Goal: Complete application form: Complete application form

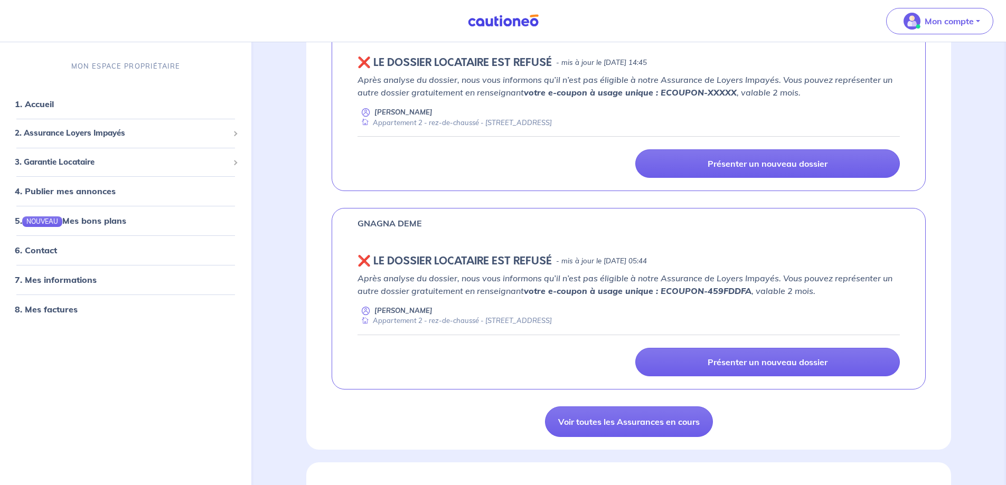
scroll to position [845, 0]
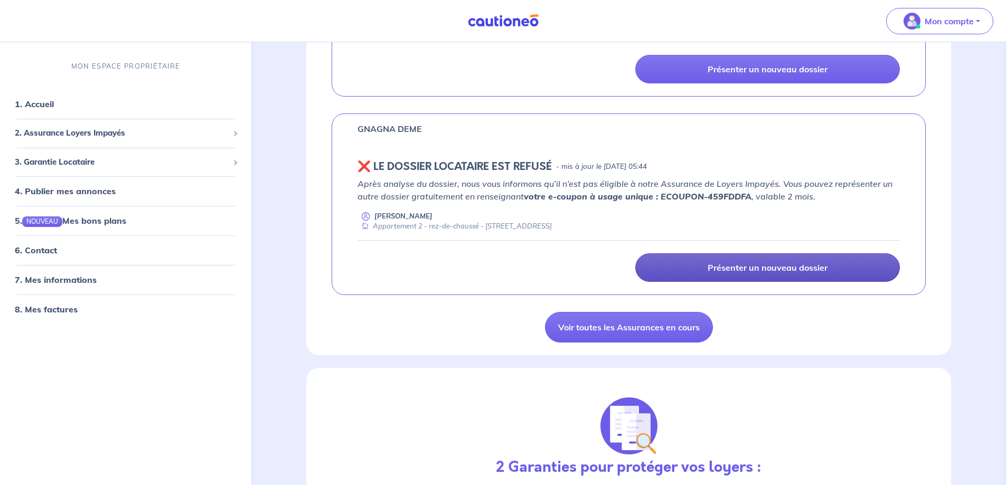
click at [717, 269] on p "Présenter un nouveau dossier" at bounding box center [767, 267] width 120 height 11
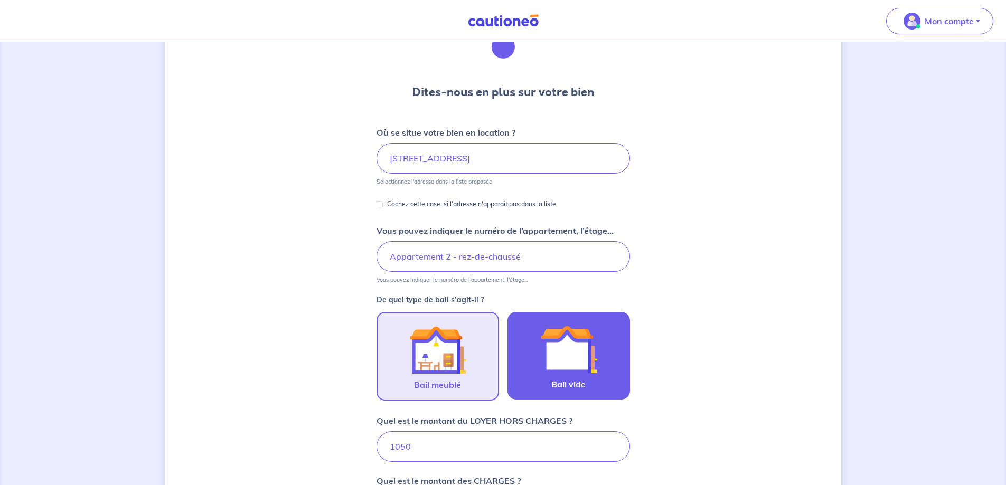
scroll to position [211, 0]
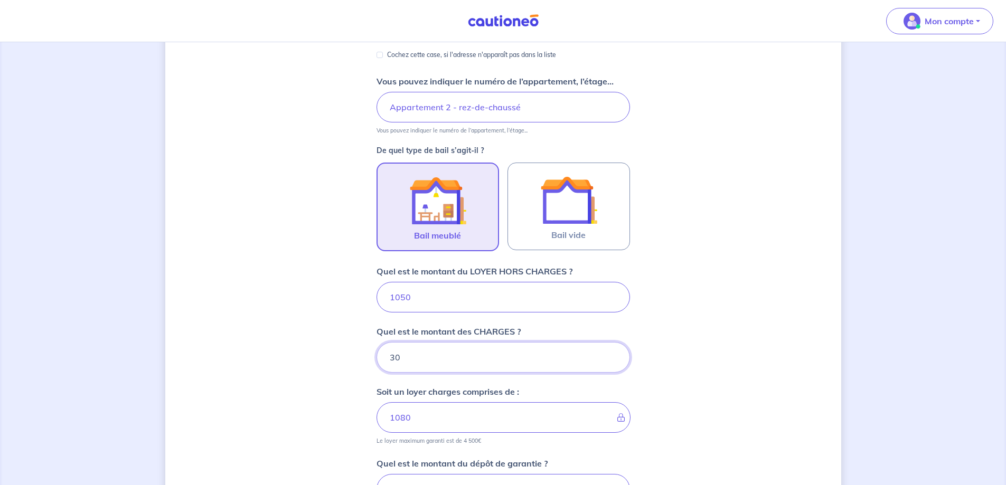
drag, startPoint x: 420, startPoint y: 355, endPoint x: 361, endPoint y: 359, distance: 59.3
click at [361, 359] on div "Dites-nous en plus sur votre bien Où se situe votre bien en location ? [STREET_…" at bounding box center [503, 253] width 676 height 818
type input "90"
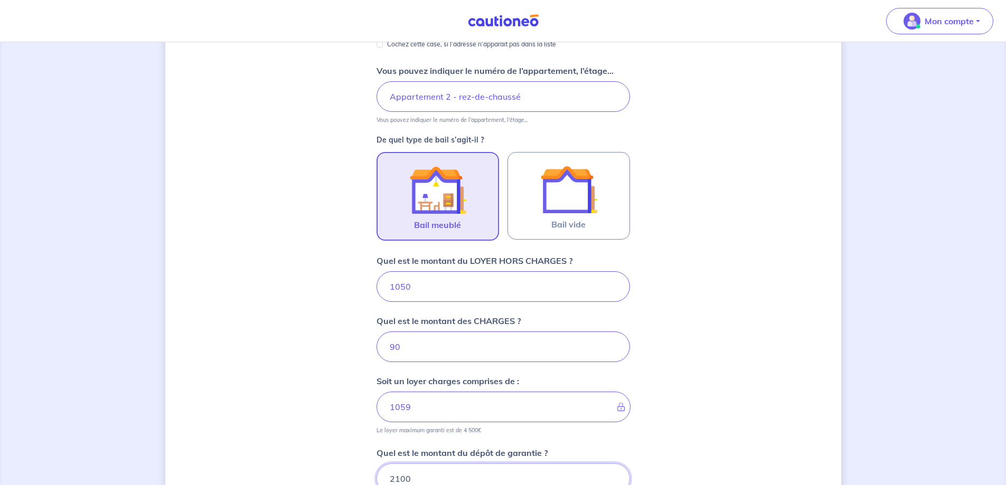
type input "1140"
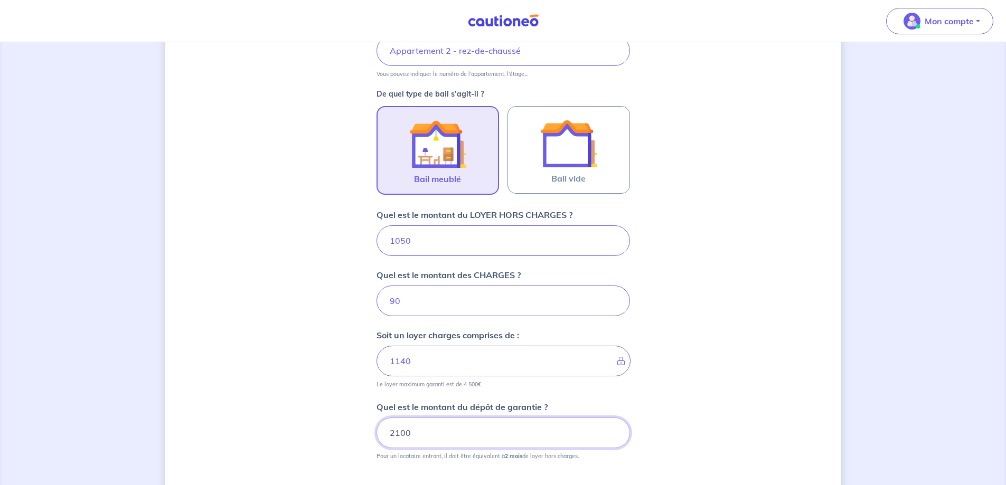
scroll to position [327, 0]
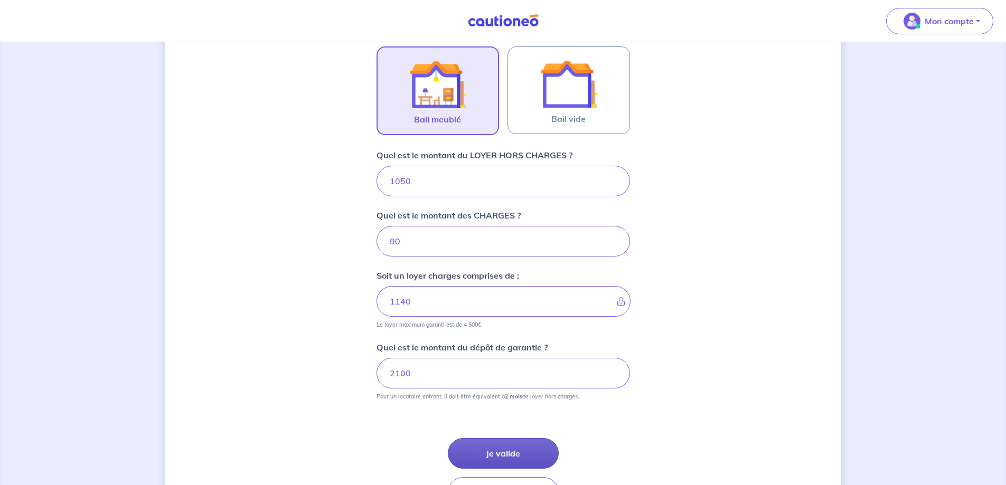
click at [521, 450] on button "Je valide" at bounding box center [503, 453] width 111 height 31
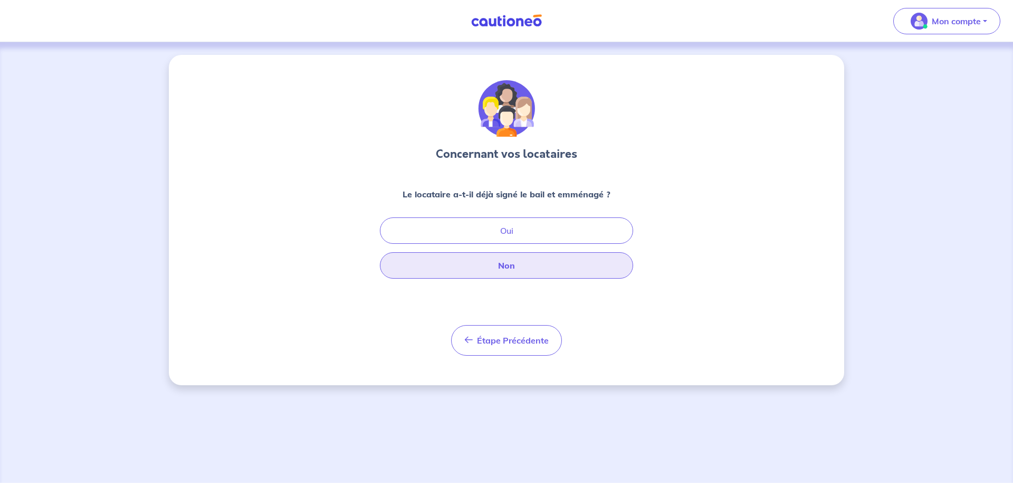
click at [510, 260] on button "Non" at bounding box center [506, 265] width 253 height 26
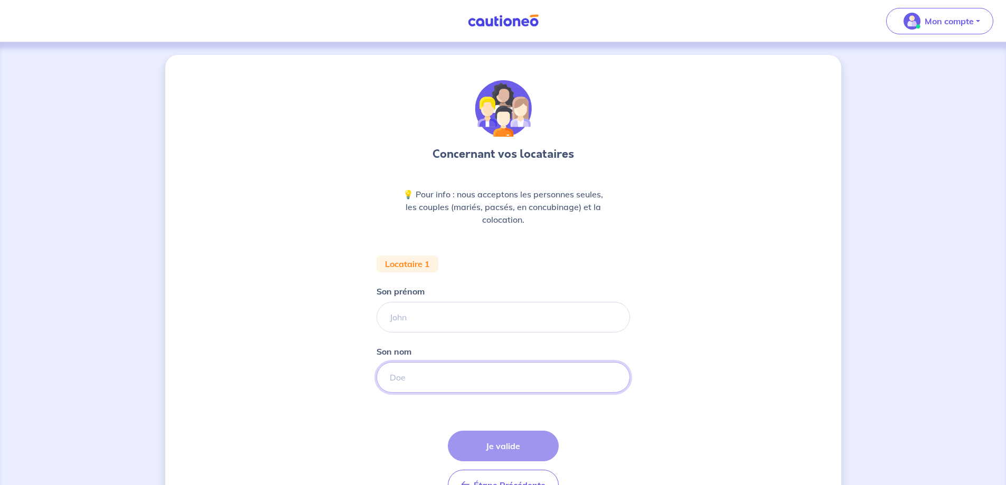
click at [425, 369] on input "Son nom" at bounding box center [502, 377] width 253 height 31
type input "GONCALVES"
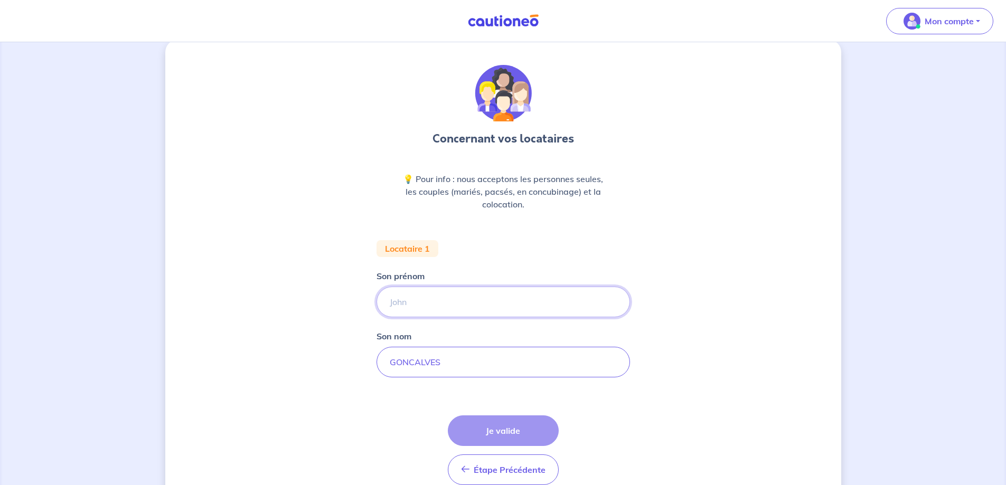
click at [454, 312] on input "Son prénom" at bounding box center [502, 302] width 253 height 31
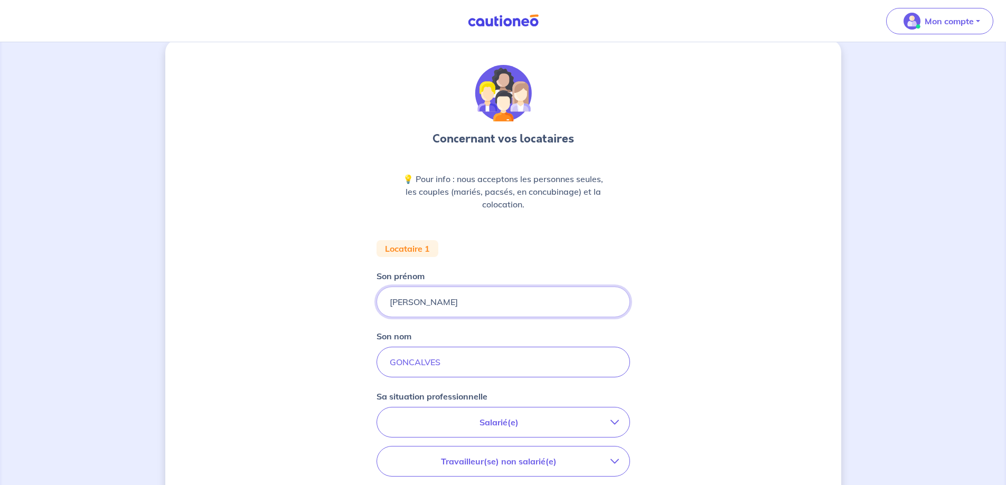
type input "[PERSON_NAME]"
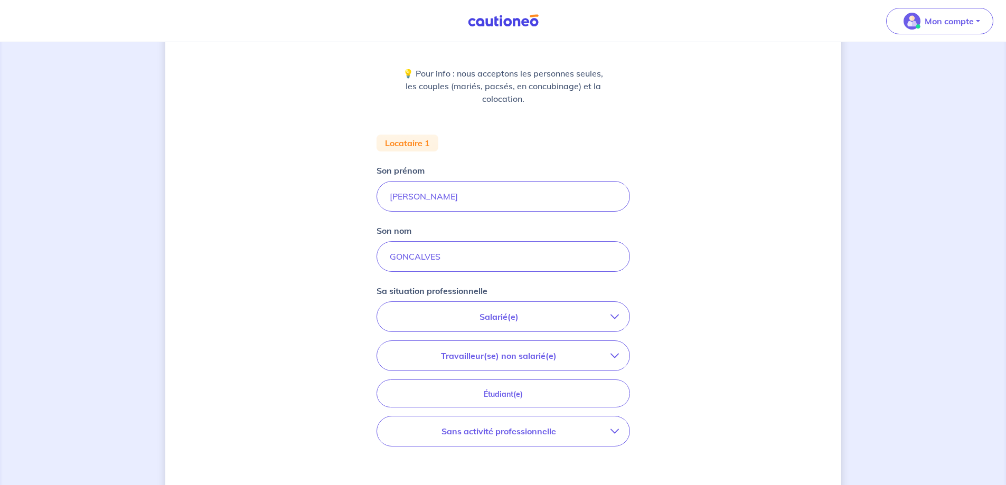
click at [453, 311] on p "Salarié(e)" at bounding box center [498, 316] width 223 height 13
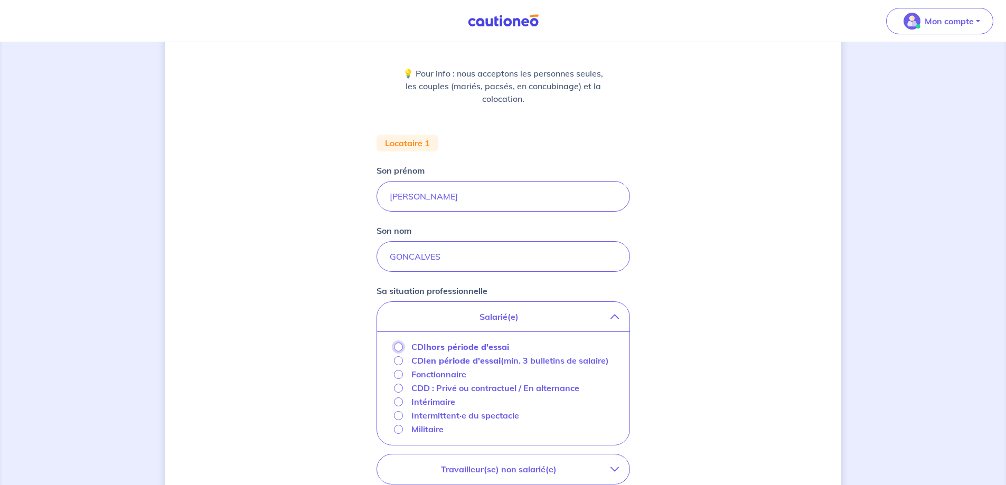
click at [396, 344] on input "CDI hors période d'essai" at bounding box center [398, 347] width 9 height 9
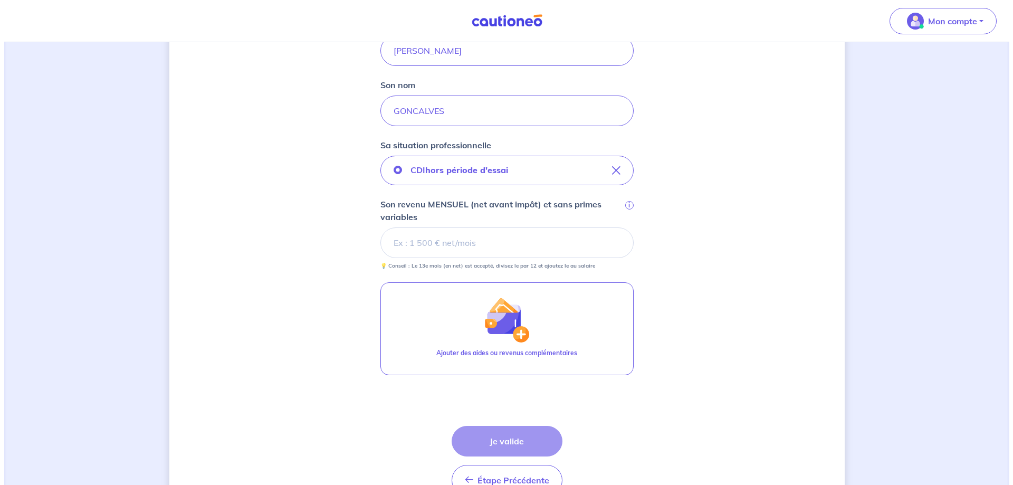
scroll to position [279, 0]
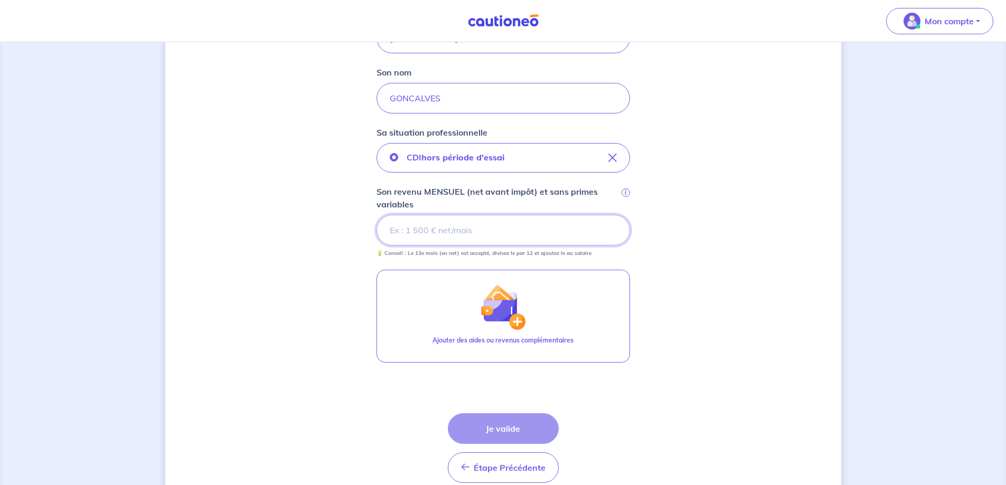
click at [454, 232] on input "Son revenu MENSUEL (net avant impôt) et sans primes variables i" at bounding box center [502, 230] width 253 height 31
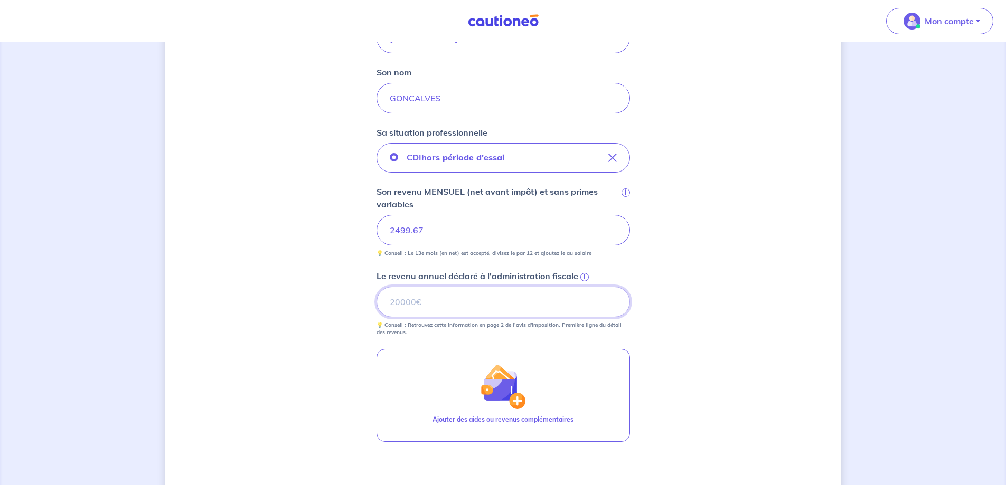
click at [516, 308] on input "Le revenu annuel déclaré à l'administration fiscale i" at bounding box center [502, 302] width 253 height 31
type input "30882"
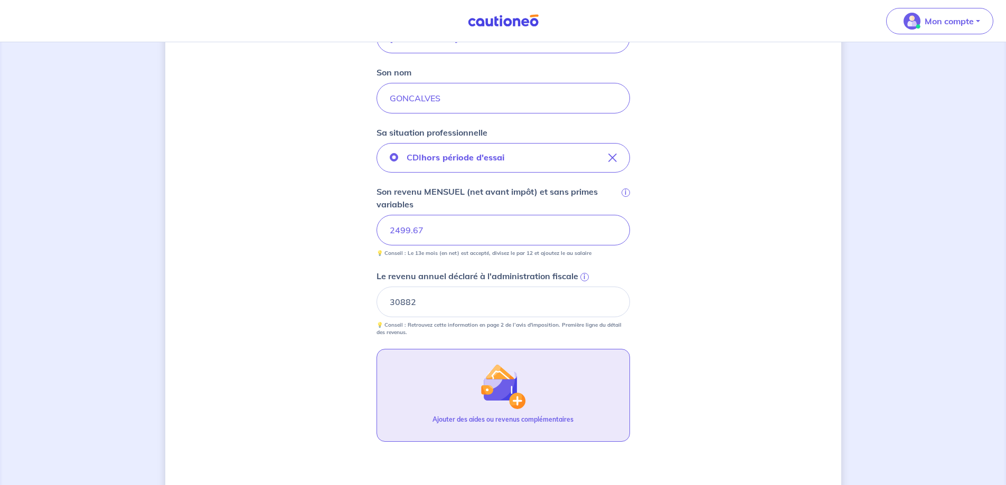
click at [498, 393] on img "button" at bounding box center [502, 386] width 45 height 45
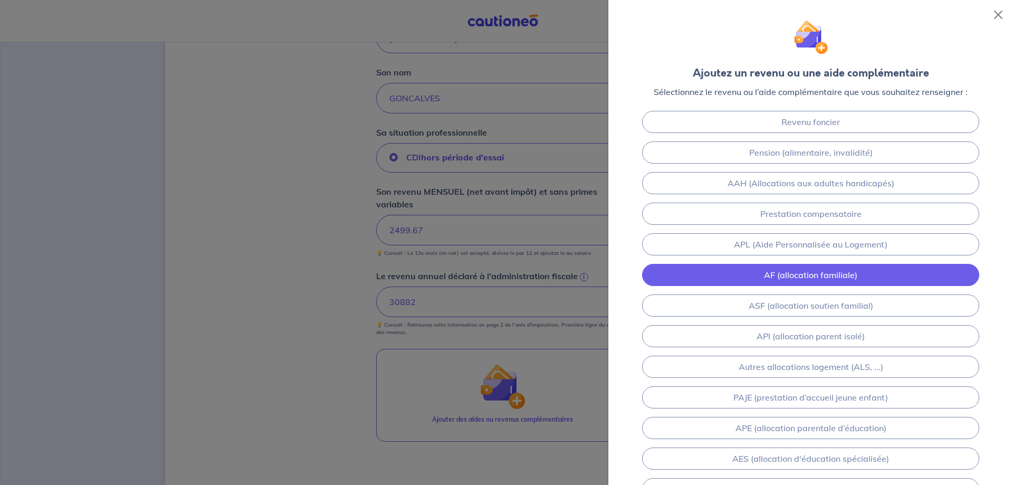
click at [795, 273] on link "AF (allocation familiale)" at bounding box center [810, 275] width 337 height 22
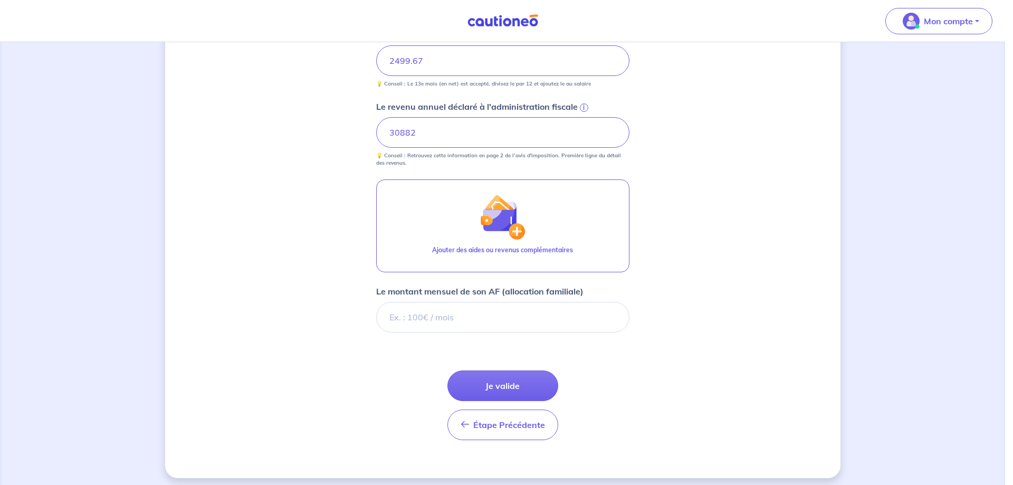
scroll to position [454, 0]
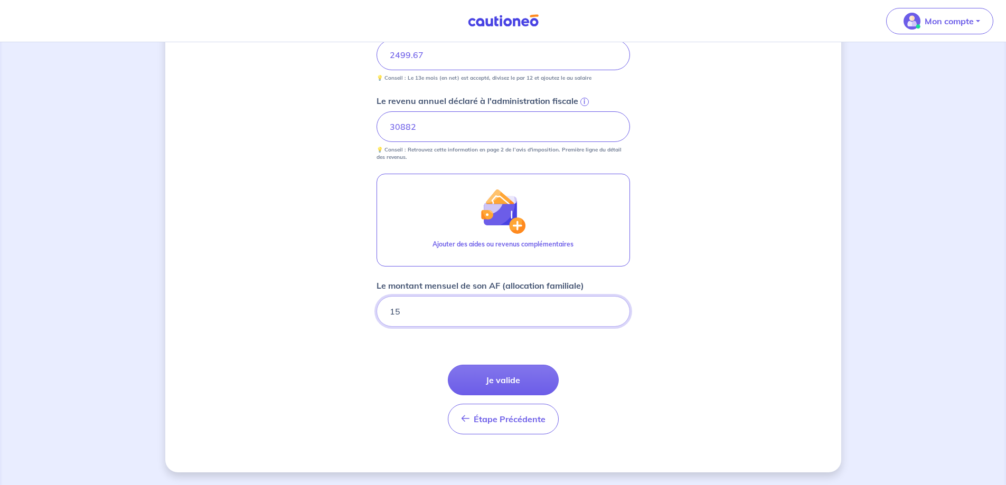
type input "151"
type input "151.05"
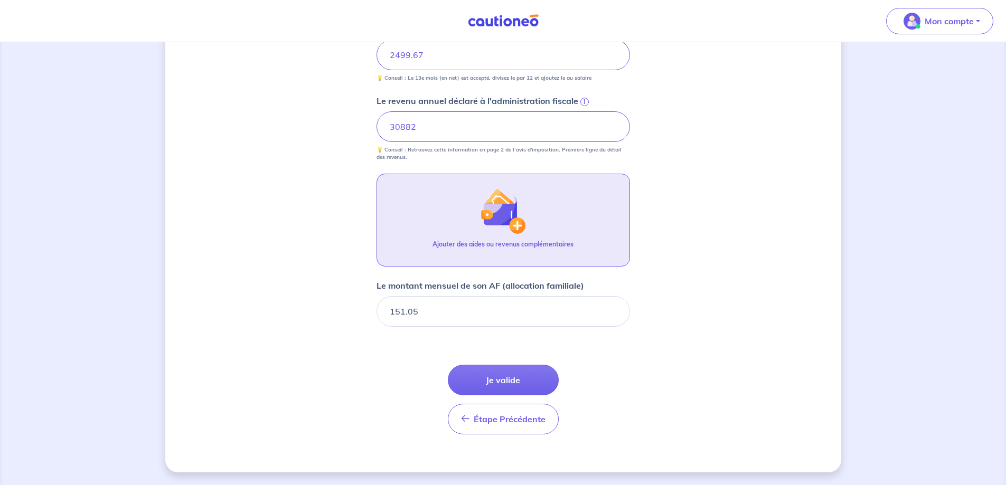
click at [525, 214] on img "button" at bounding box center [502, 210] width 45 height 45
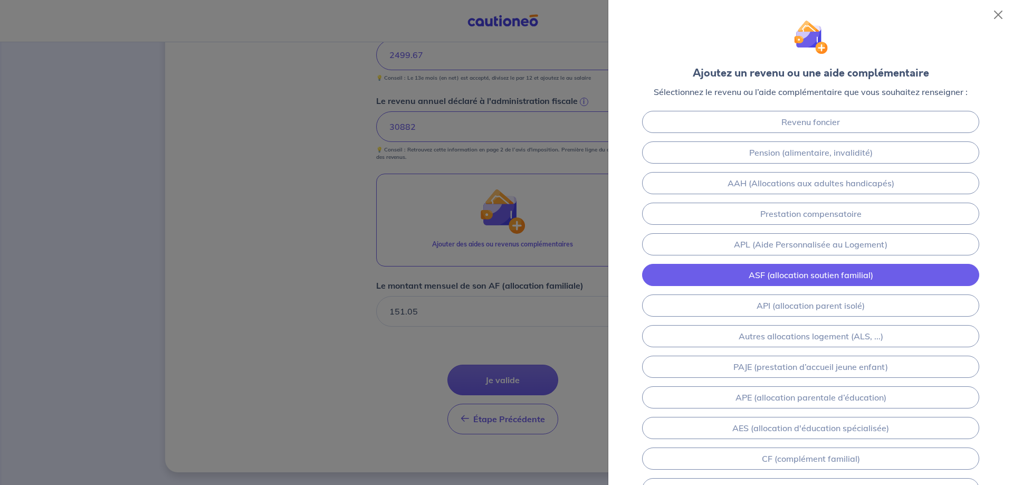
click at [697, 267] on link "ASF (allocation soutien familial)" at bounding box center [810, 275] width 337 height 22
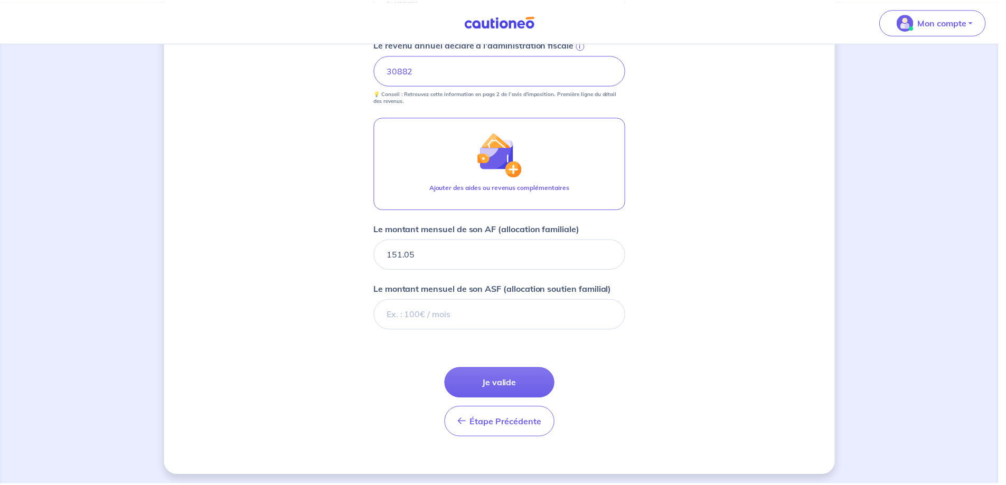
scroll to position [515, 0]
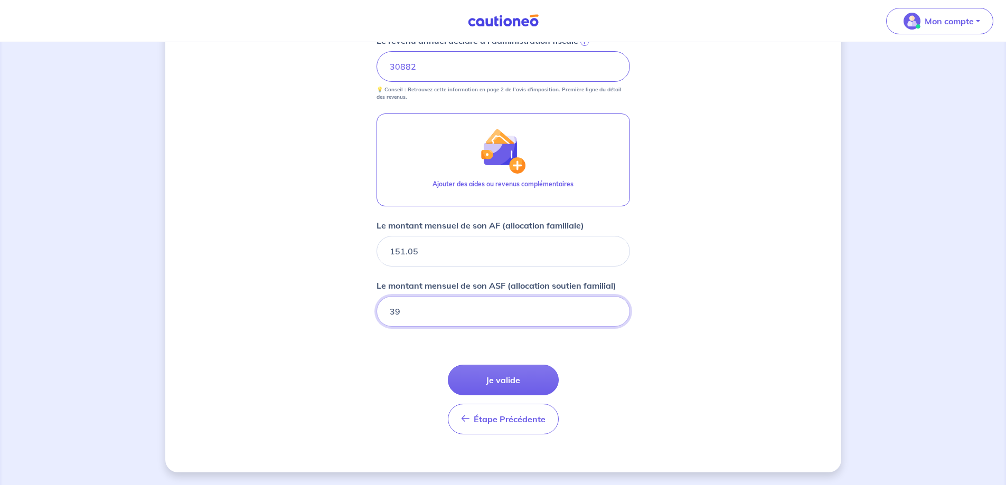
type input "398"
type input "398.36"
click at [491, 385] on button "Je valide" at bounding box center [503, 380] width 111 height 31
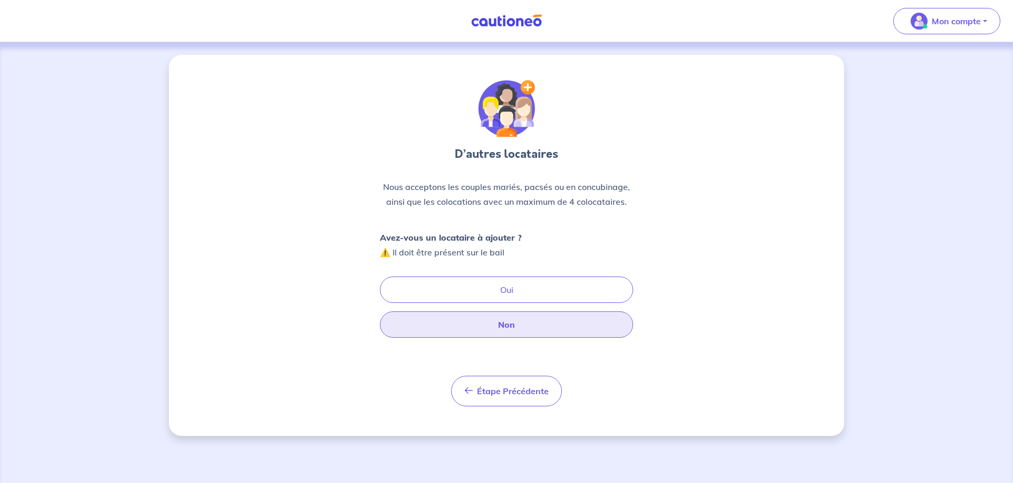
click at [498, 321] on button "Non" at bounding box center [506, 324] width 253 height 26
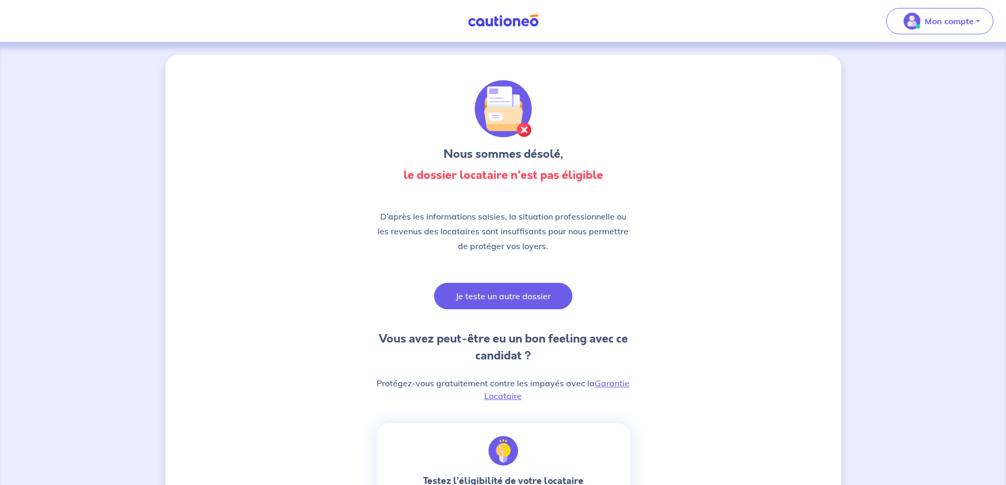
click at [484, 291] on button "Je teste un autre dossier" at bounding box center [503, 296] width 138 height 26
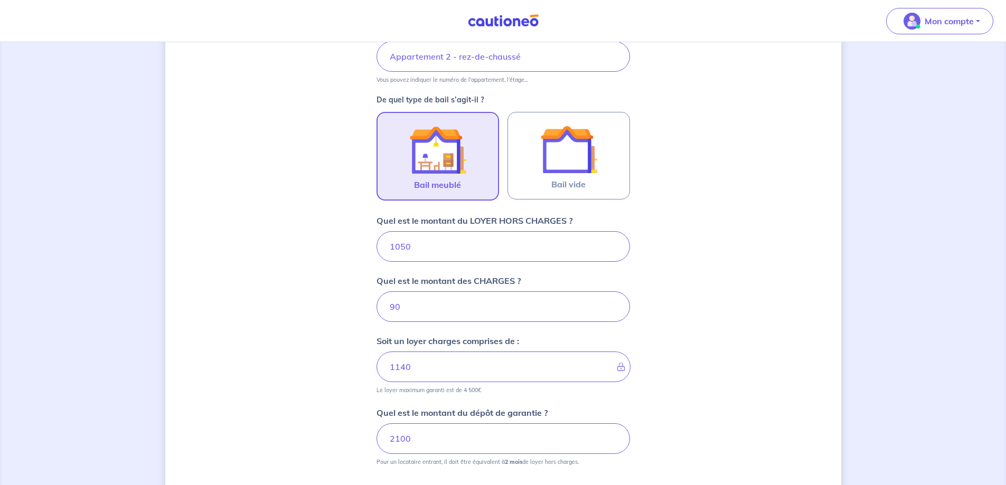
scroll to position [266, 0]
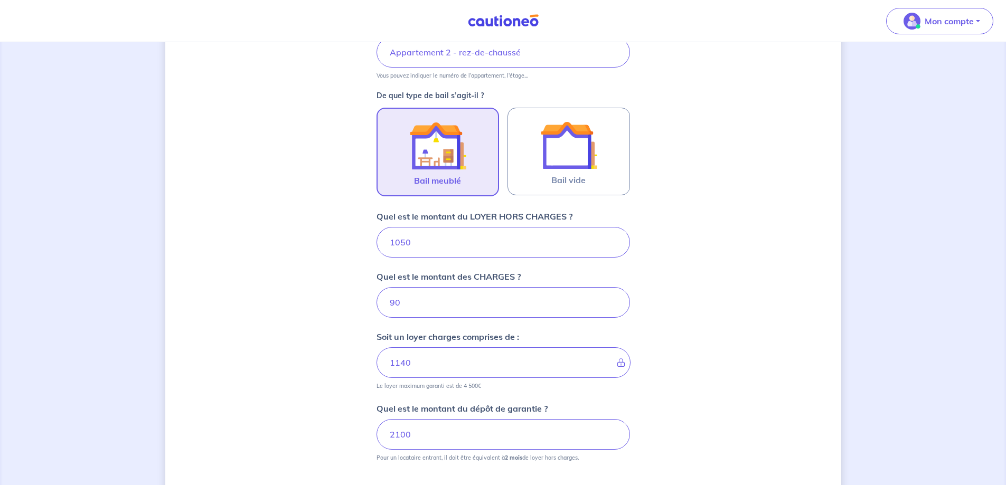
drag, startPoint x: 420, startPoint y: 241, endPoint x: 325, endPoint y: 248, distance: 94.7
click at [326, 248] on div "Dites-nous en plus sur votre bien Où se situe votre bien en location ? [STREET_…" at bounding box center [503, 198] width 676 height 818
type input "950"
type input "99"
type input "950"
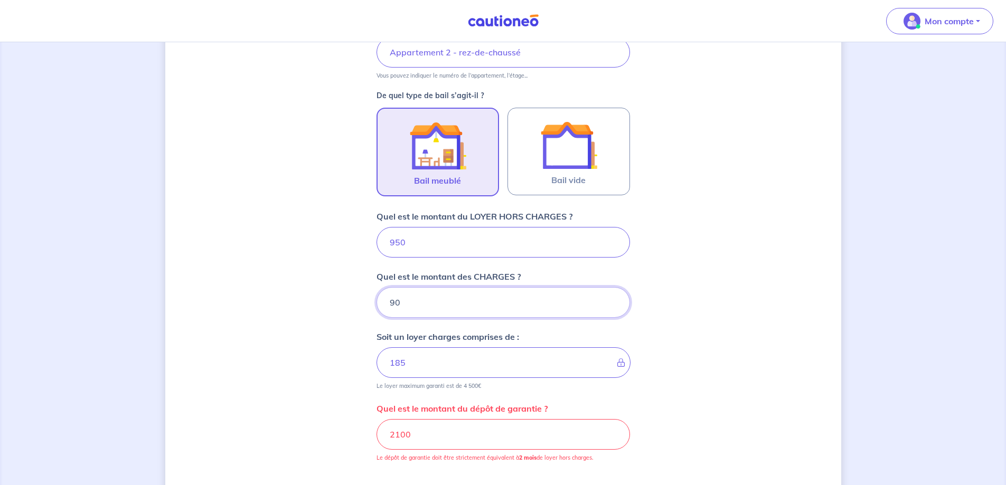
type input "1040"
type input "40"
type input "990"
type input "40"
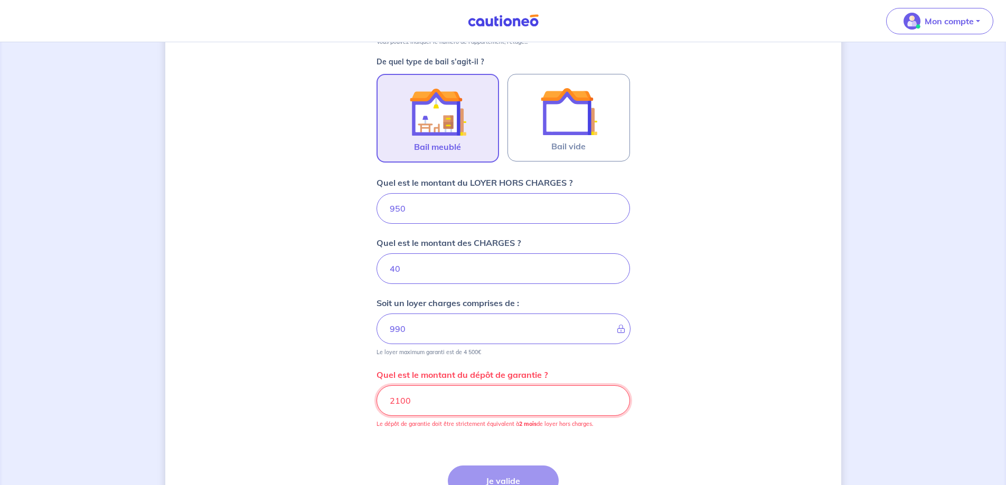
scroll to position [319, 0]
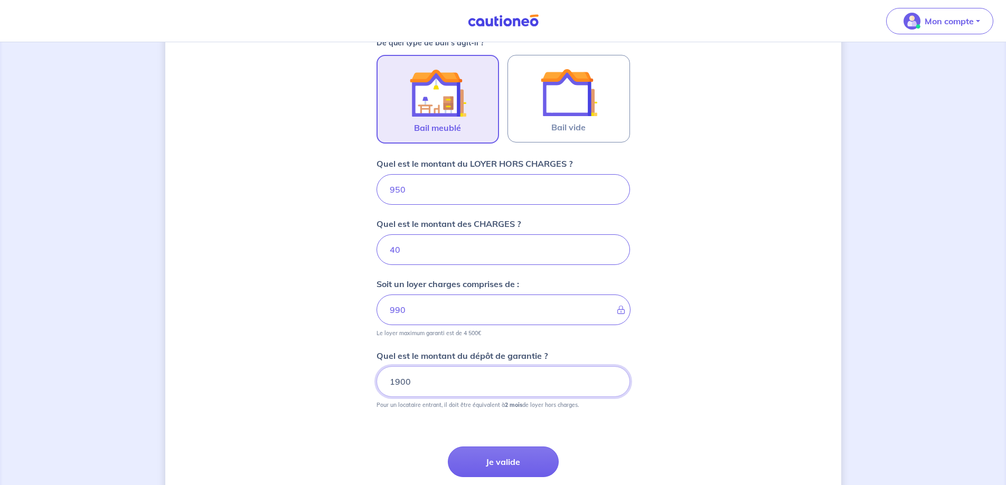
type input "1900"
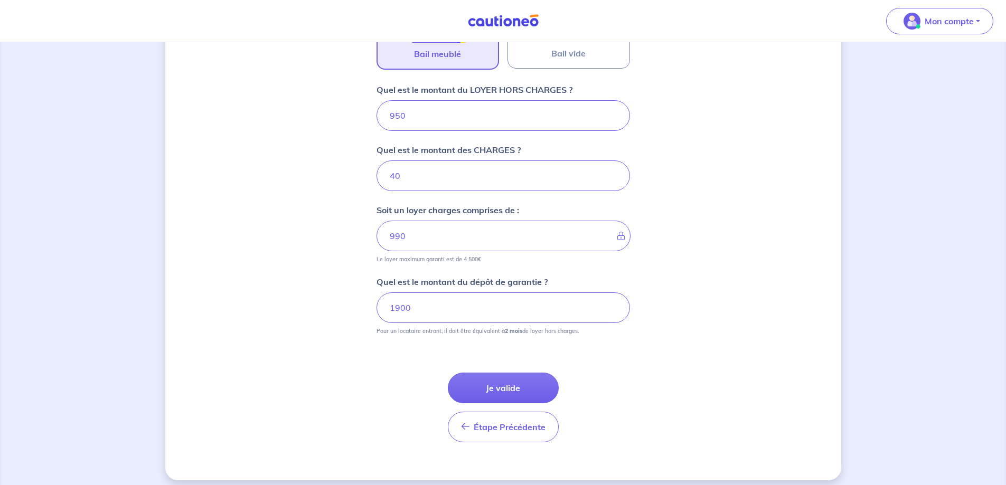
scroll to position [401, 0]
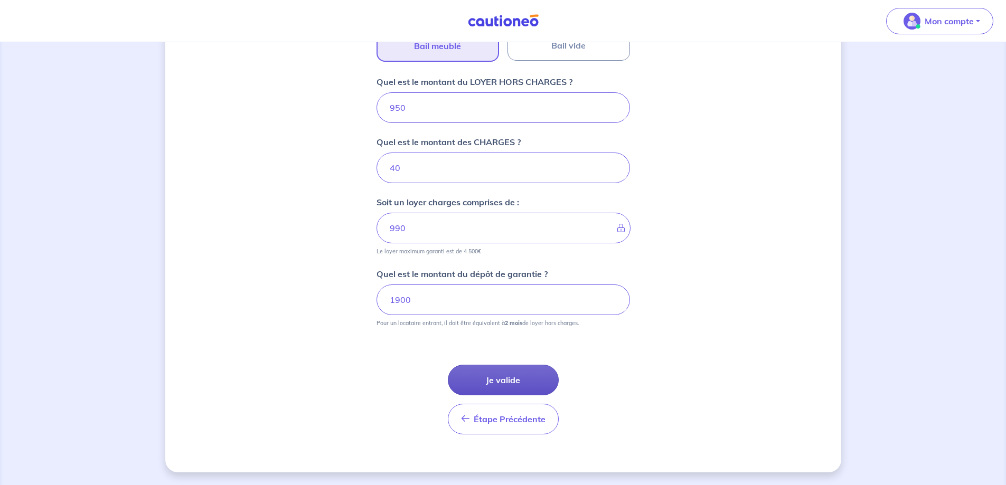
click at [503, 369] on button "Je valide" at bounding box center [503, 380] width 111 height 31
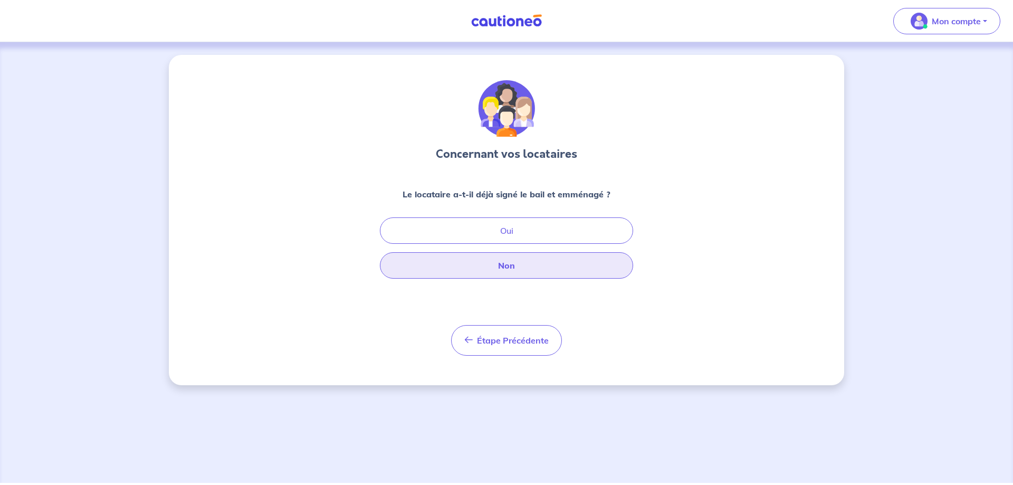
click at [512, 262] on button "Non" at bounding box center [506, 265] width 253 height 26
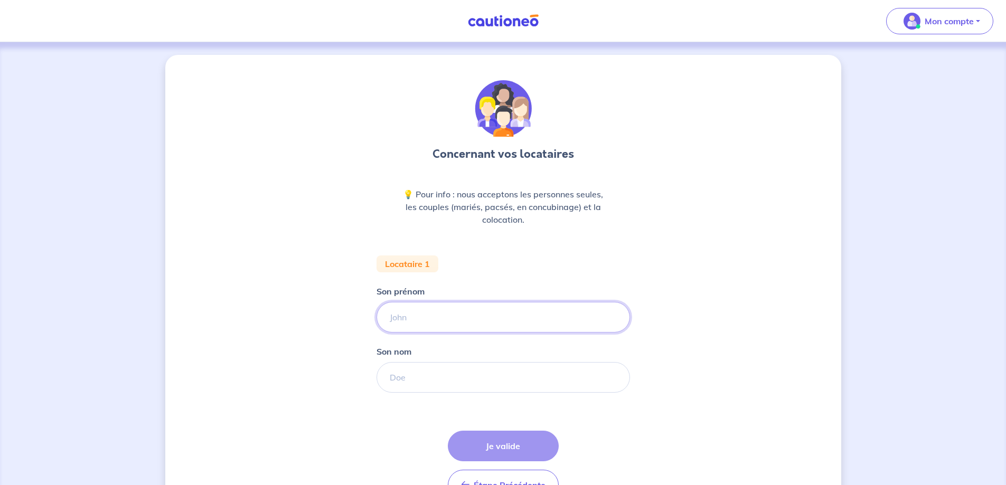
click at [451, 322] on input "Son prénom" at bounding box center [502, 317] width 253 height 31
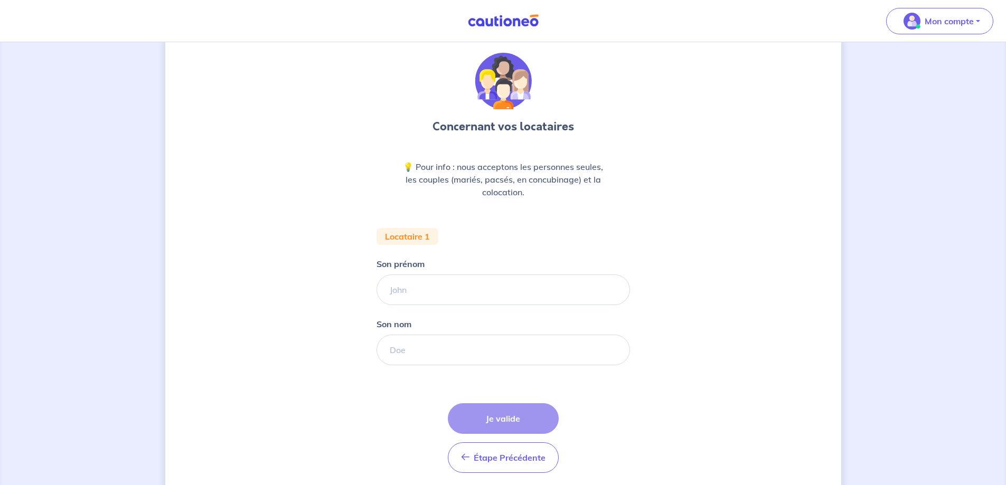
scroll to position [53, 0]
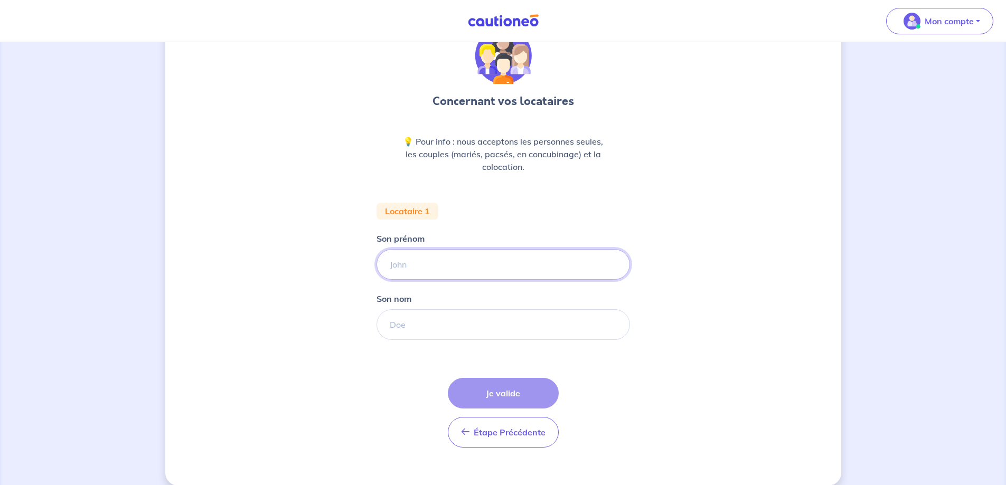
click at [434, 267] on input "Son prénom" at bounding box center [502, 264] width 253 height 31
type input "[PERSON_NAME]"
type input "O"
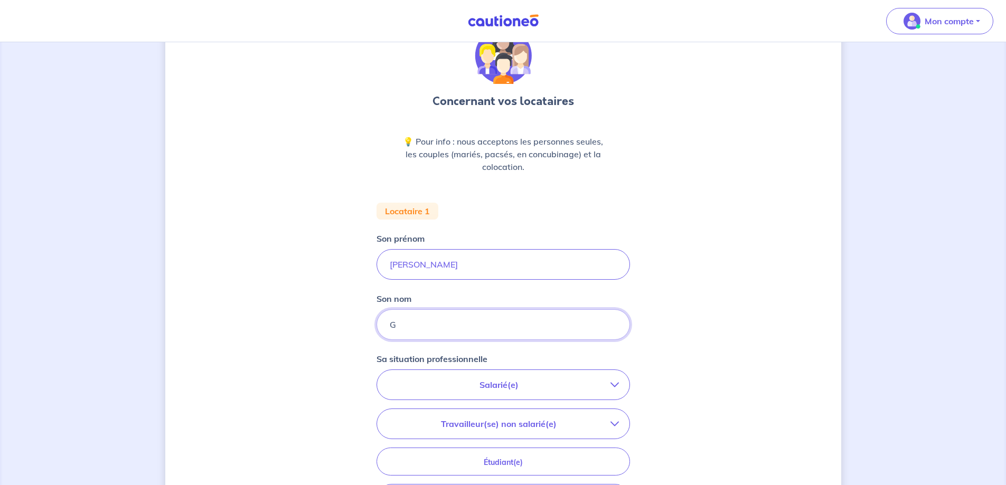
type input "GONCALVES"
click at [555, 383] on p "Salarié(e)" at bounding box center [498, 384] width 223 height 13
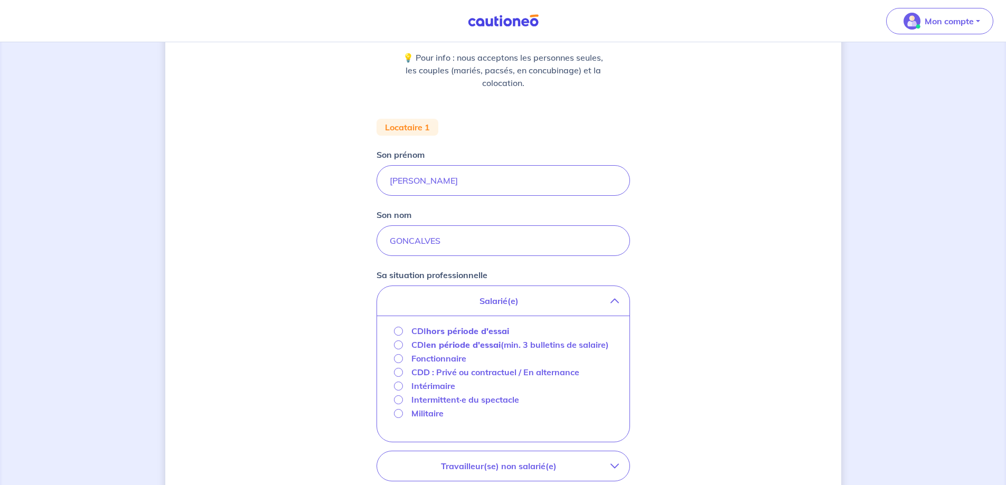
scroll to position [264, 0]
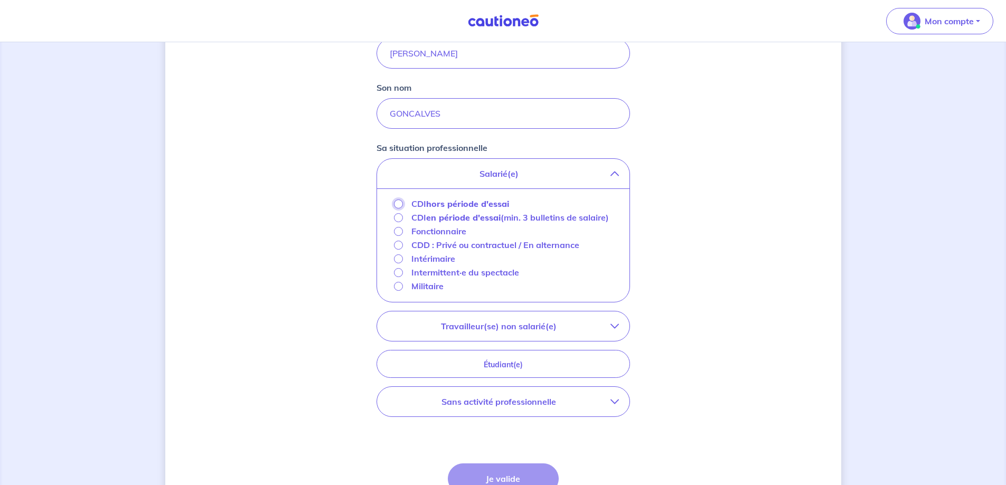
click at [397, 207] on input "CDI hors période d'essai" at bounding box center [398, 204] width 9 height 9
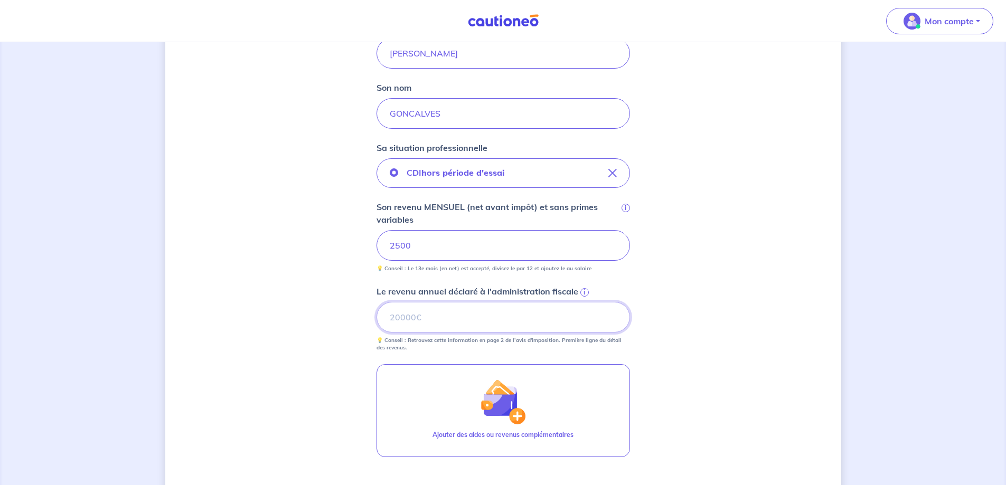
click at [539, 316] on input "Le revenu annuel déclaré à l'administration fiscale i" at bounding box center [502, 317] width 253 height 31
click at [483, 329] on input "Le revenu annuel déclaré à l'administration fiscale i" at bounding box center [502, 317] width 253 height 31
type input "30940"
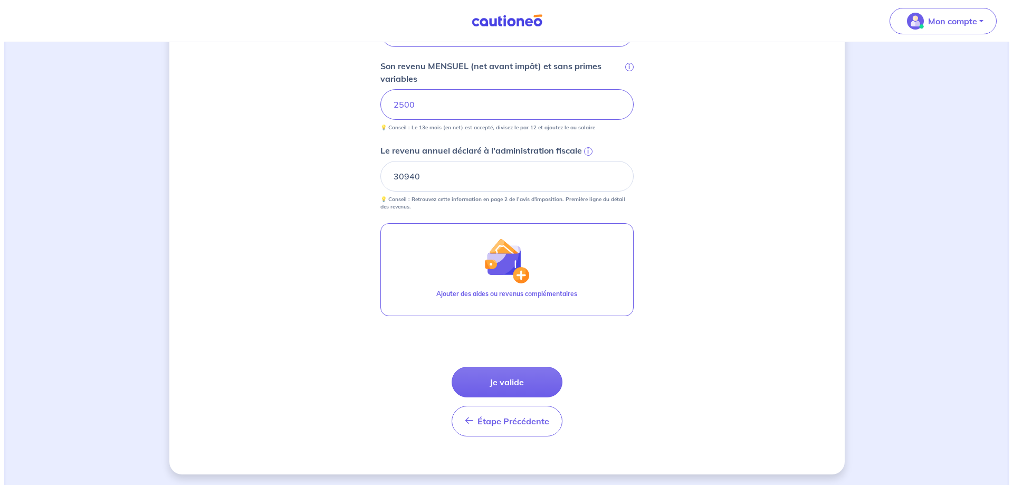
scroll to position [407, 0]
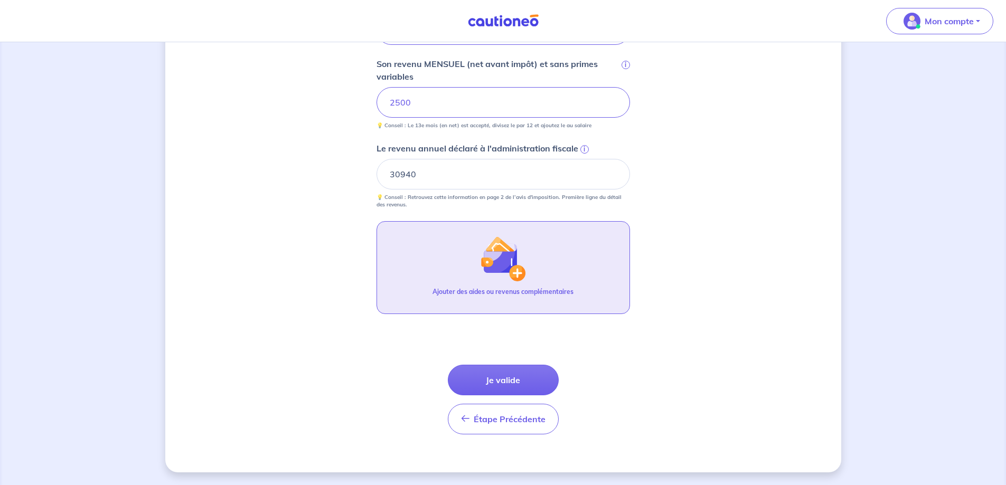
click at [508, 264] on img "button" at bounding box center [502, 258] width 45 height 45
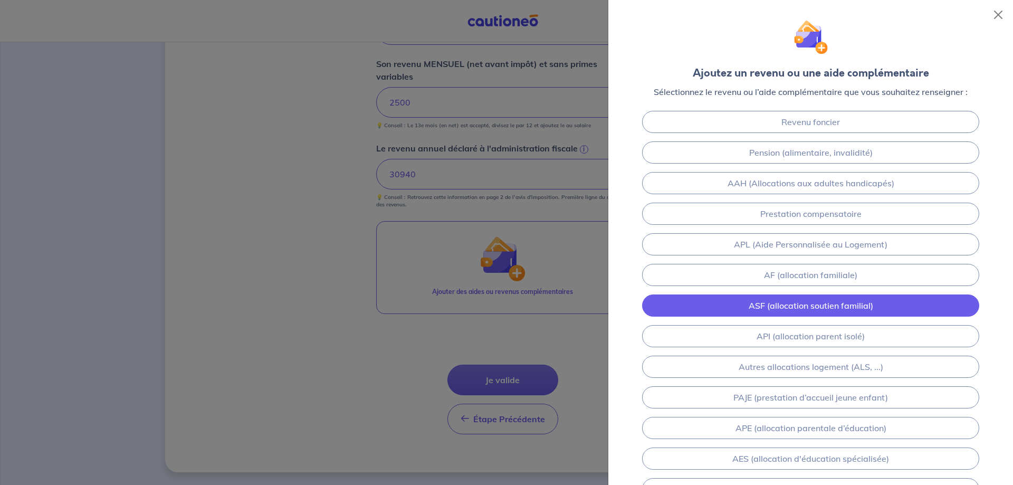
click at [784, 300] on link "ASF (allocation soutien familial)" at bounding box center [810, 306] width 337 height 22
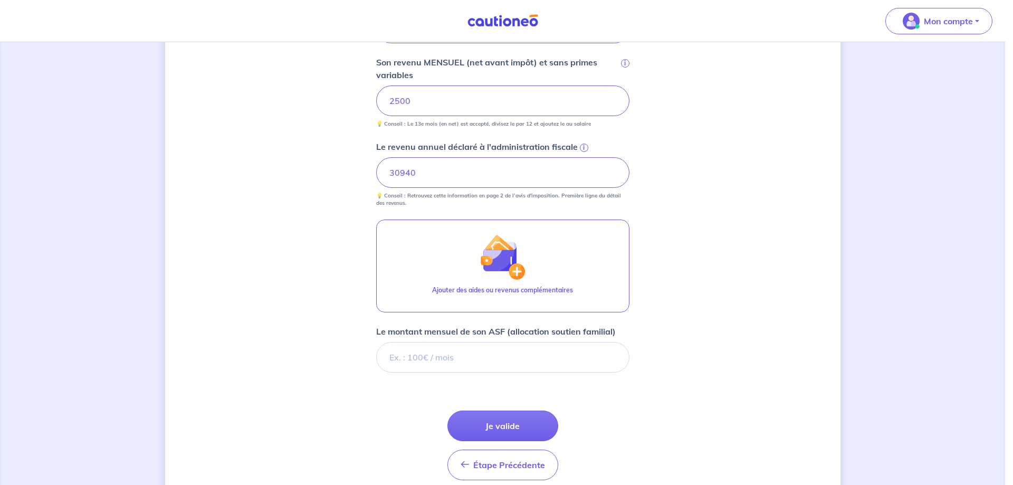
scroll to position [454, 0]
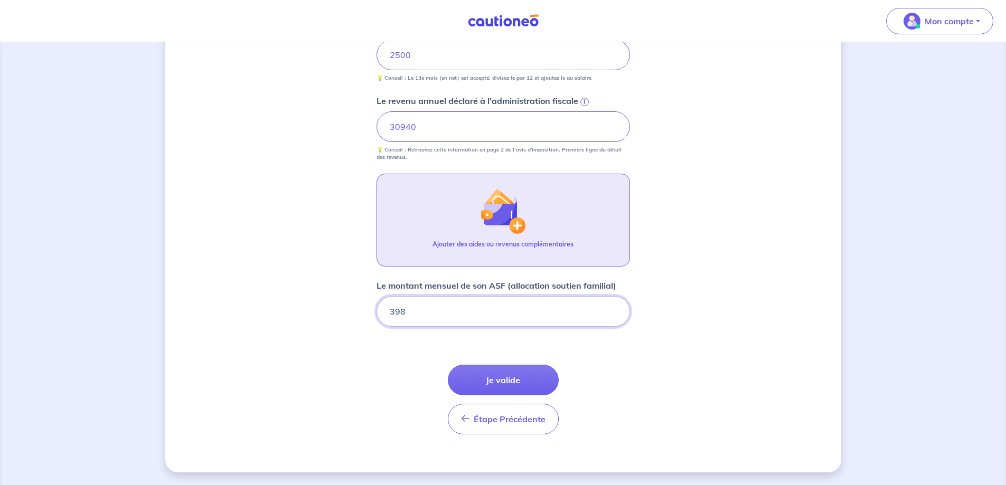
type input "398"
click at [531, 237] on button "Ajouter des aides ou revenus complémentaires" at bounding box center [502, 220] width 253 height 93
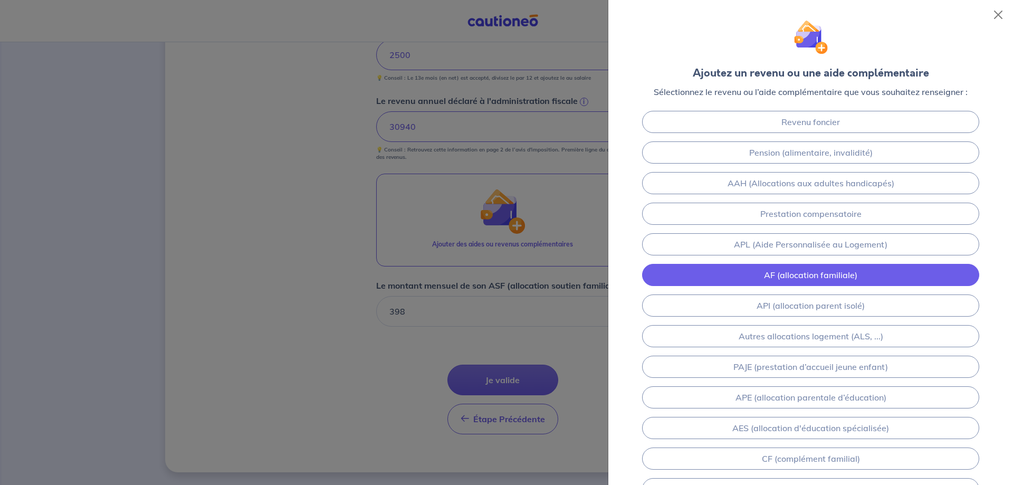
click at [796, 280] on link "AF (allocation familiale)" at bounding box center [810, 275] width 337 height 22
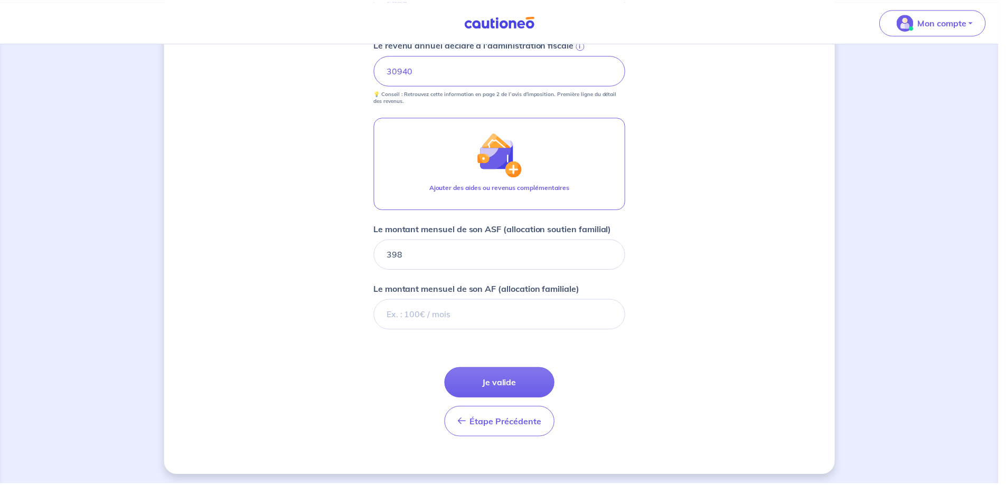
scroll to position [515, 0]
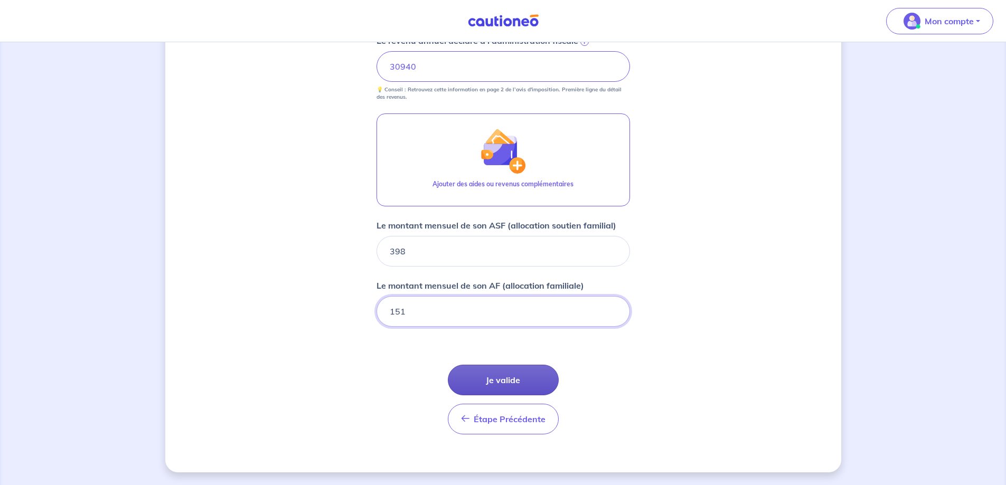
type input "151"
click at [534, 382] on button "Je valide" at bounding box center [503, 380] width 111 height 31
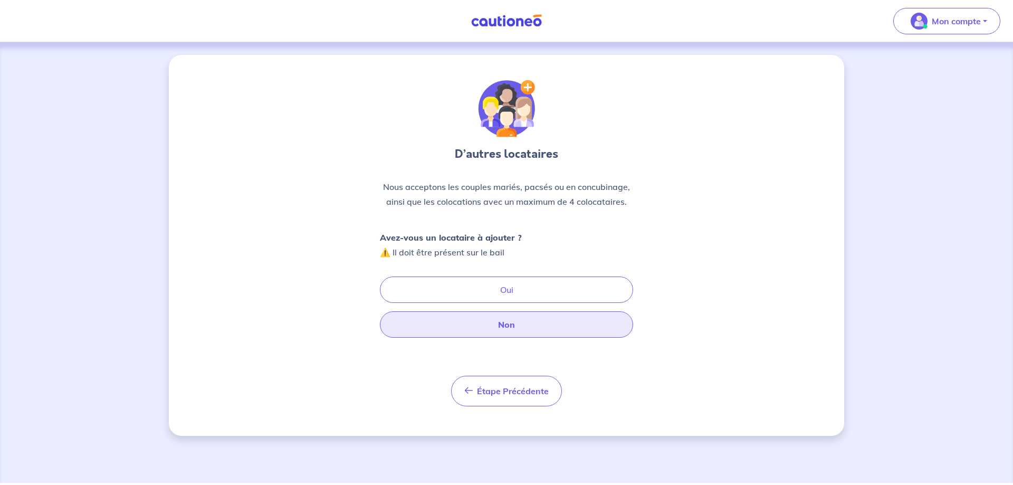
click at [518, 325] on button "Non" at bounding box center [506, 324] width 253 height 26
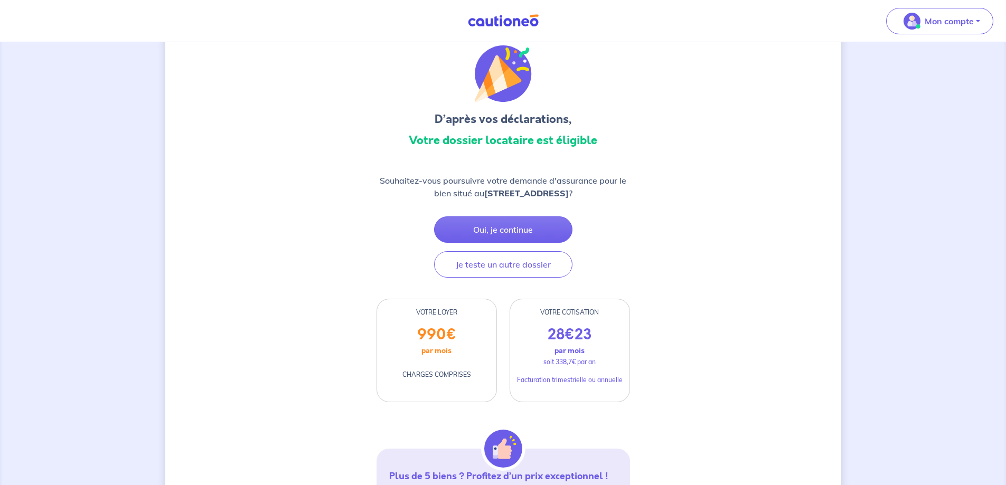
scroll to position [53, 0]
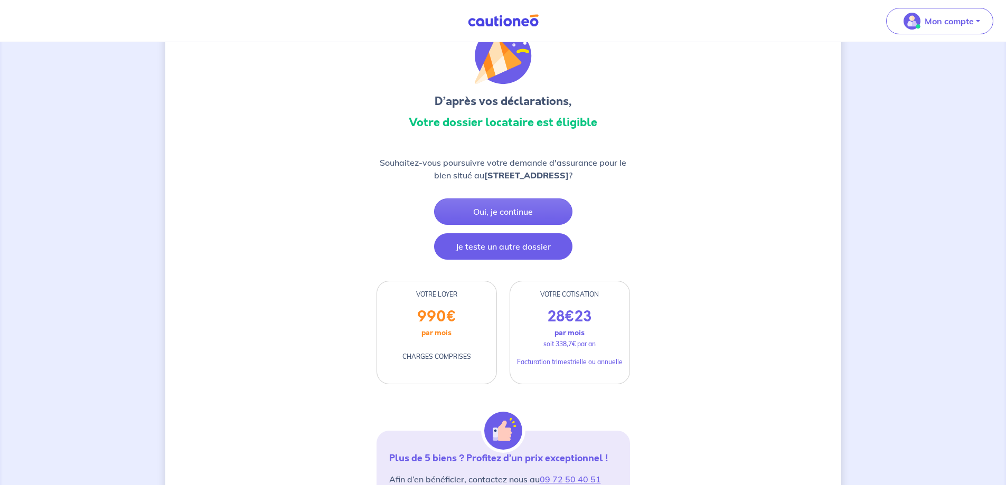
click at [546, 249] on button "Je teste un autre dossier" at bounding box center [503, 246] width 138 height 26
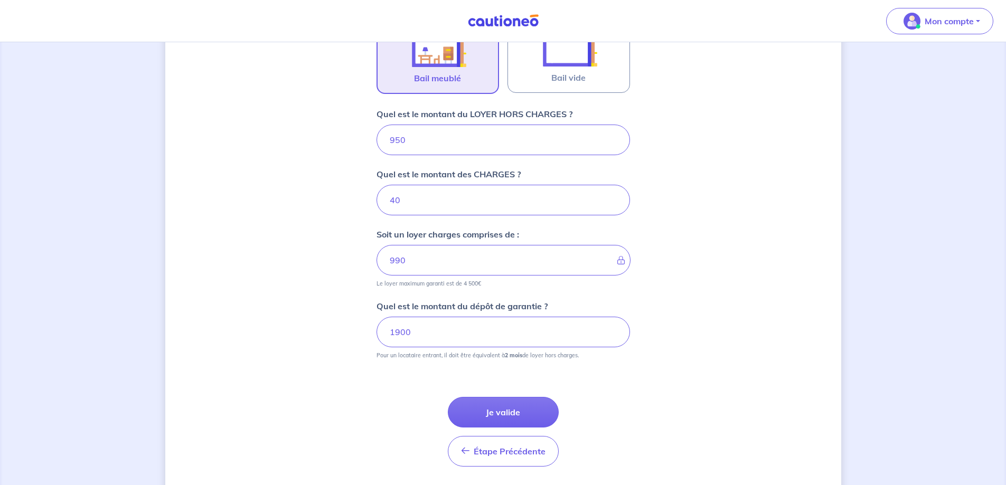
scroll to position [372, 0]
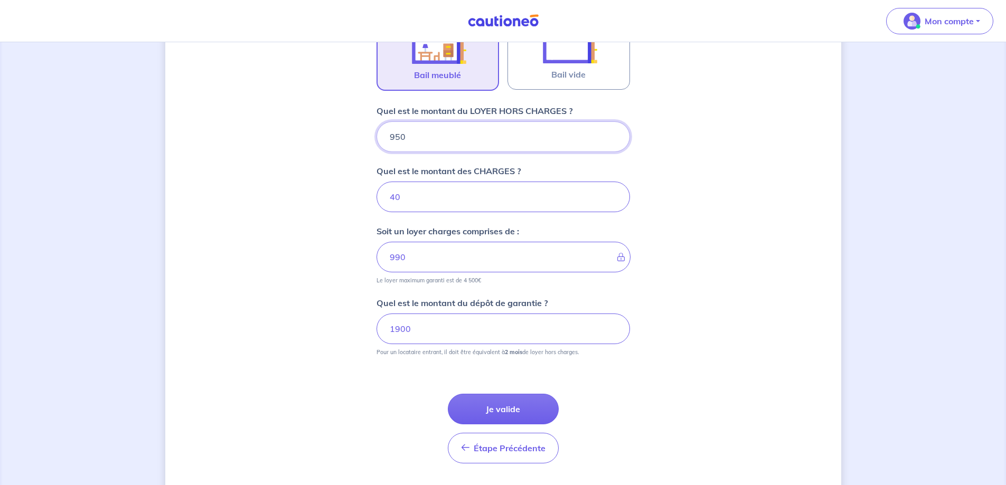
drag, startPoint x: 411, startPoint y: 135, endPoint x: 387, endPoint y: 137, distance: 23.3
click at [387, 136] on input "950" at bounding box center [502, 136] width 253 height 31
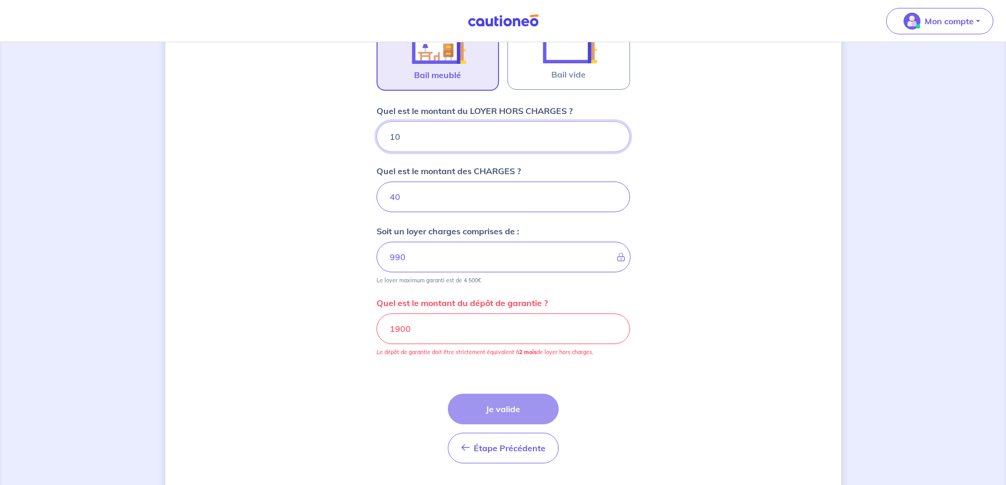
type input "100"
type input "41"
type input "1000"
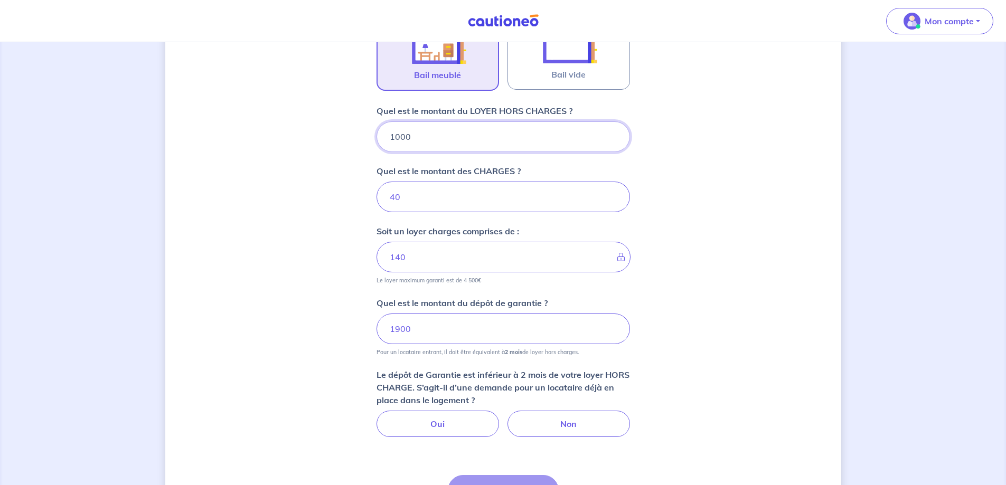
type input "1040"
type input "1000"
drag, startPoint x: 359, startPoint y: 333, endPoint x: 335, endPoint y: 334, distance: 24.8
click at [335, 334] on div "Dites-nous en plus sur votre bien Où se situe votre bien en location ? [STREET_…" at bounding box center [503, 132] width 676 height 899
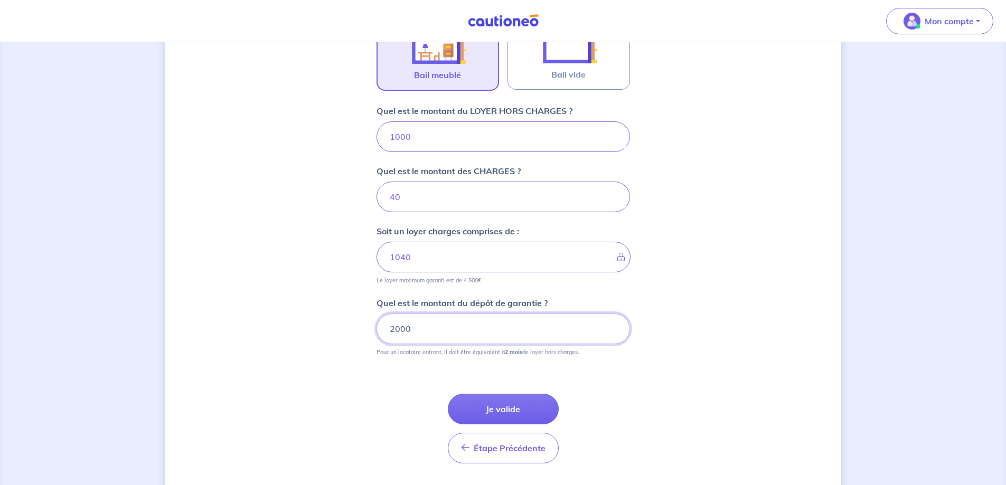
type input "2000"
click at [522, 405] on button "Je valide" at bounding box center [503, 409] width 111 height 31
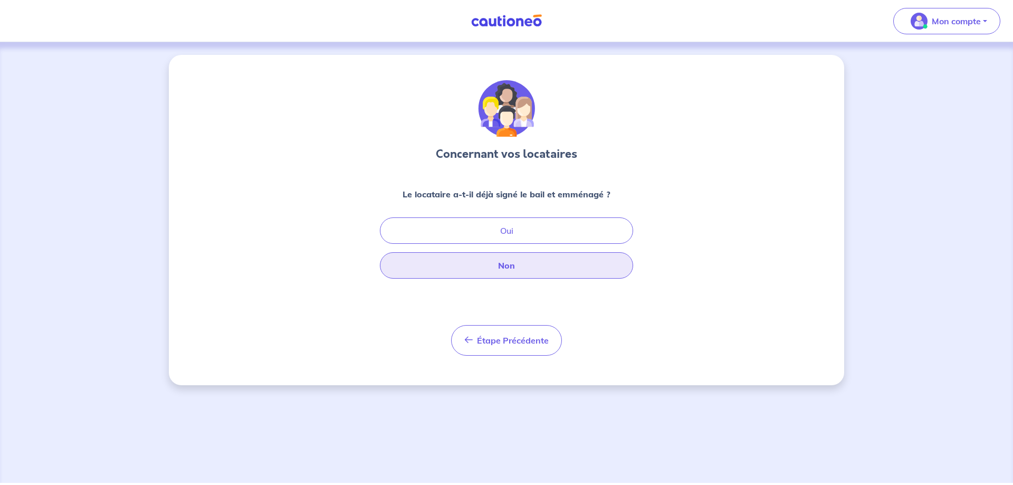
click at [512, 260] on button "Non" at bounding box center [506, 265] width 253 height 26
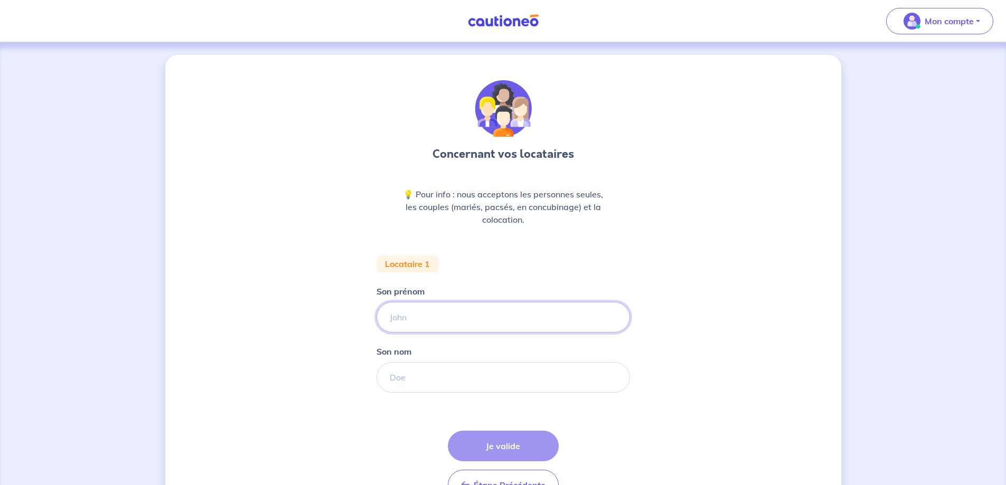
click at [498, 314] on input "Son prénom" at bounding box center [502, 317] width 253 height 31
type input "Dilshad"
click at [448, 372] on input "Son nom" at bounding box center [502, 377] width 253 height 31
type input "NAFEES"
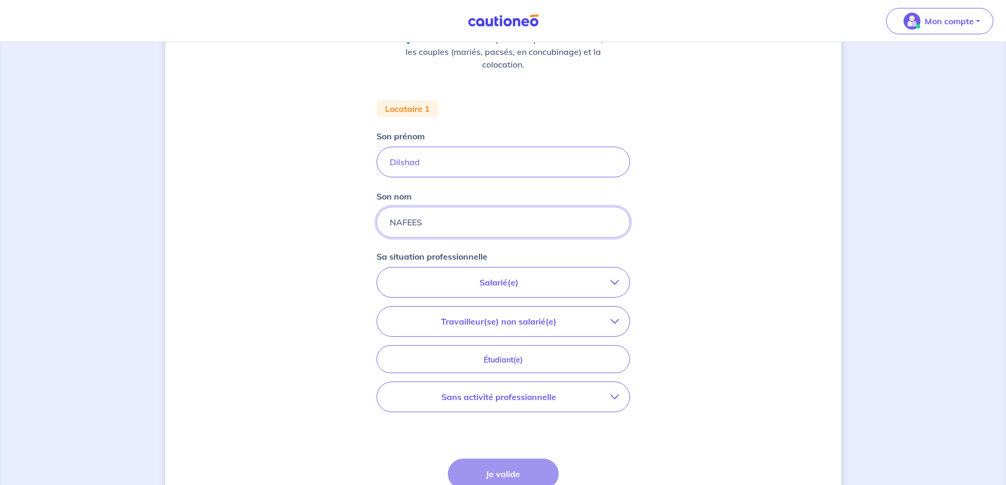
scroll to position [158, 0]
click at [502, 288] on button "Salarié(e)" at bounding box center [503, 279] width 252 height 30
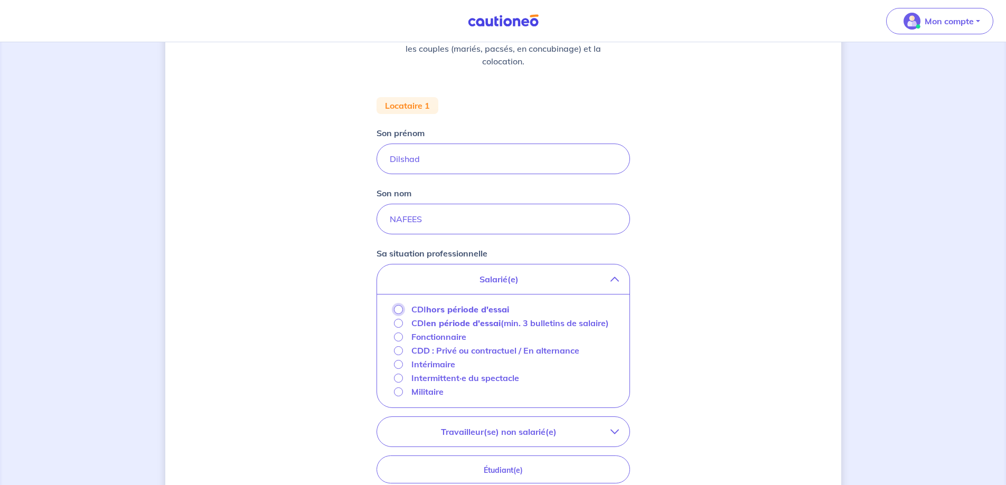
click at [396, 312] on input "CDI hors période d'essai" at bounding box center [398, 309] width 9 height 9
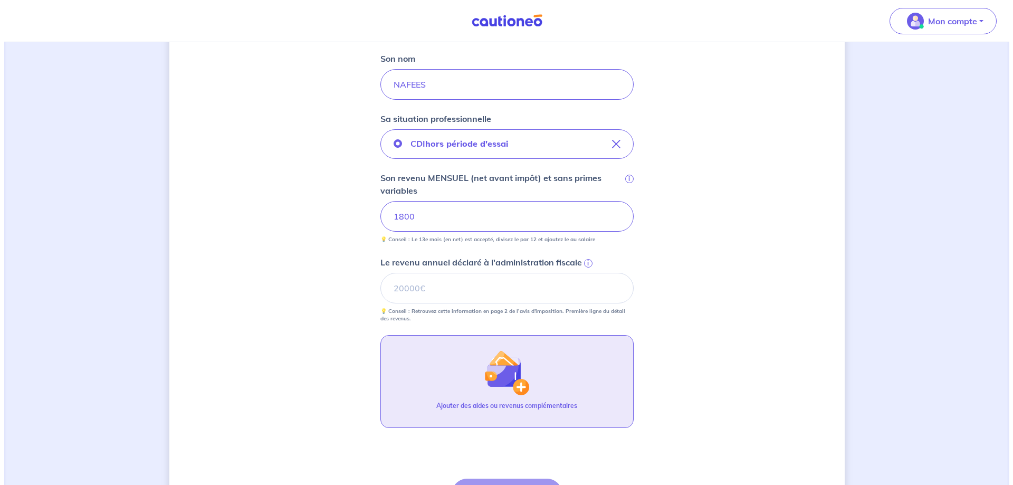
scroll to position [317, 0]
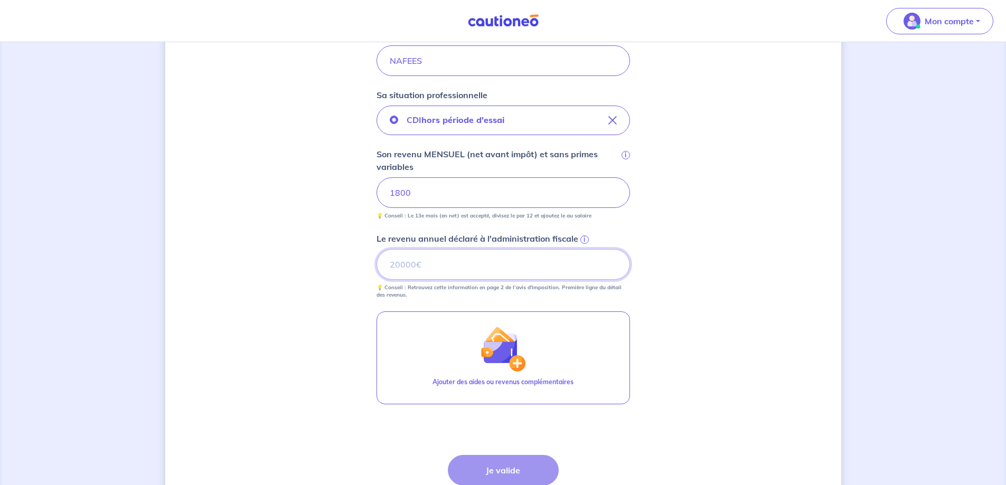
click at [438, 265] on input "Le revenu annuel déclaré à l'administration fiscale i" at bounding box center [502, 264] width 253 height 31
click at [440, 274] on input "Le revenu annuel déclaré à l'administration fiscale i" at bounding box center [502, 264] width 253 height 31
type input "10534"
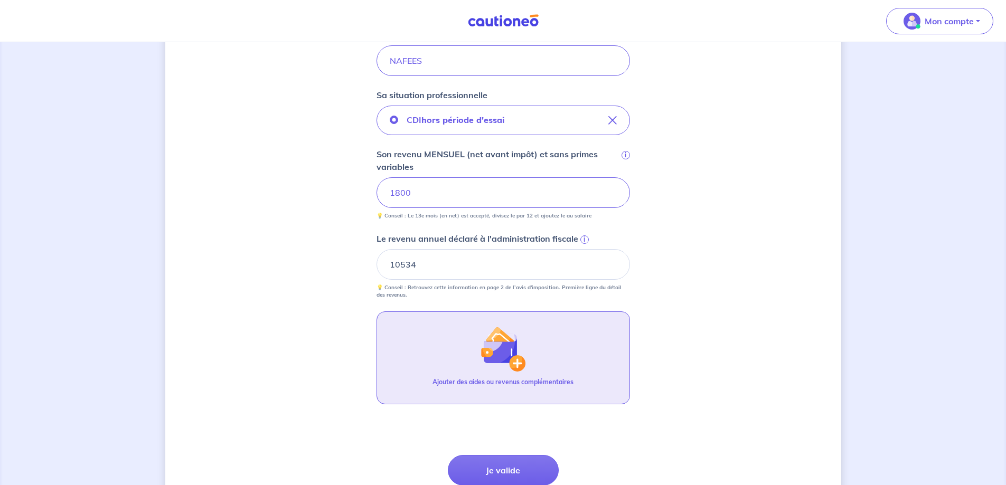
click at [497, 361] on img "button" at bounding box center [502, 348] width 45 height 45
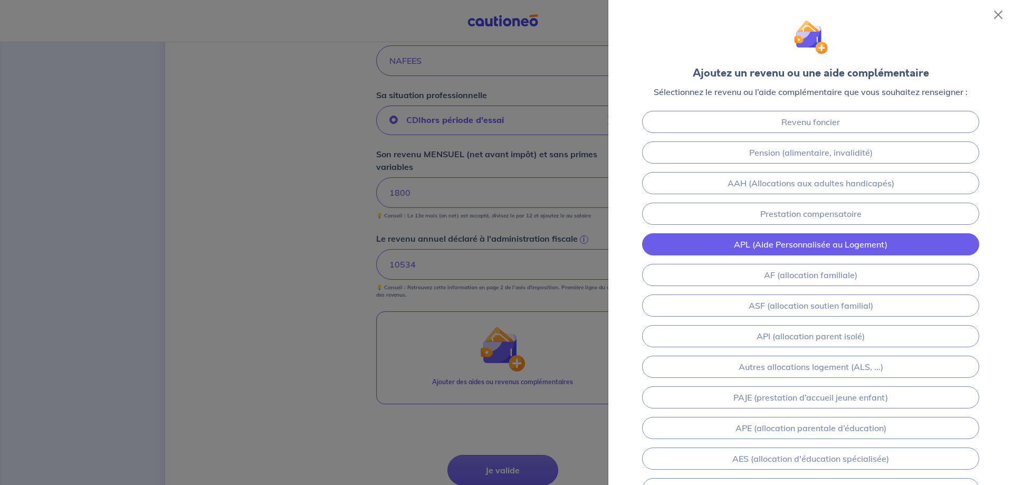
click at [725, 240] on link "APL (Aide Personnalisée au Logement)" at bounding box center [810, 244] width 337 height 22
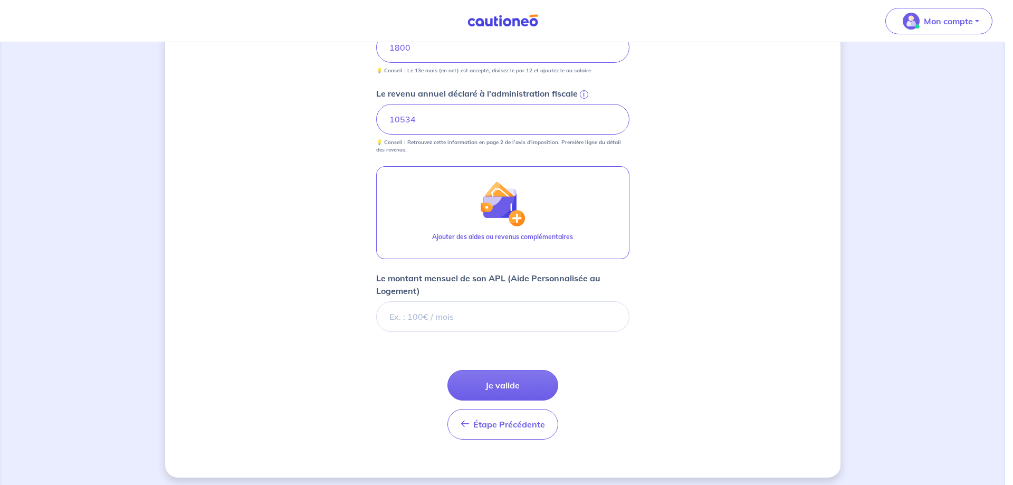
scroll to position [467, 0]
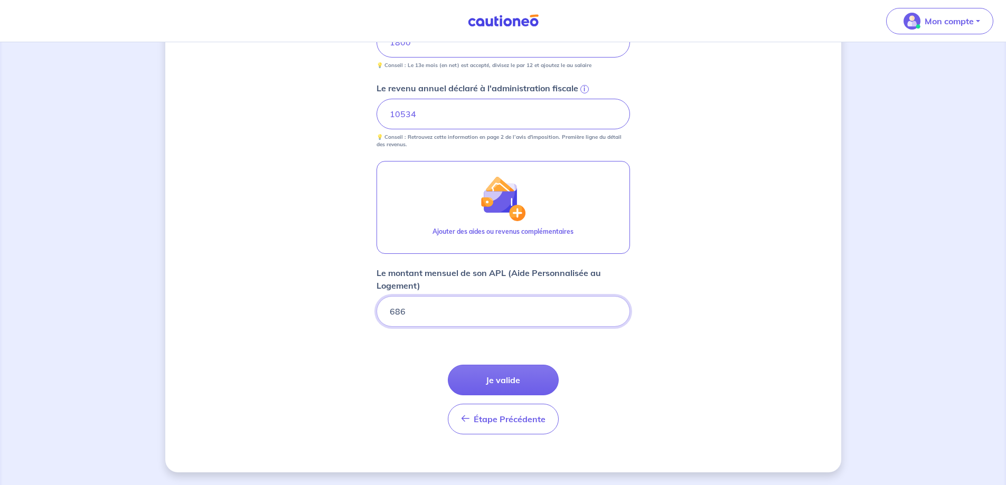
type input "686"
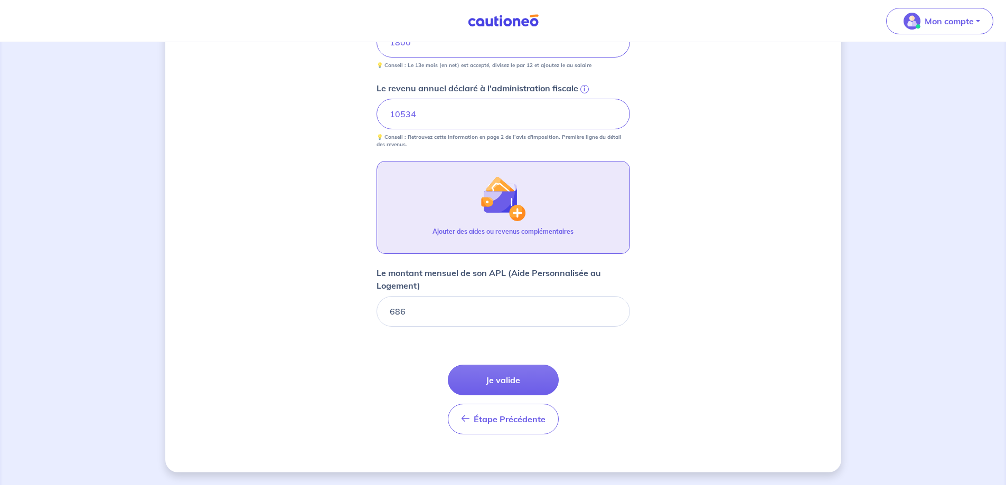
click at [510, 206] on img "button" at bounding box center [502, 198] width 45 height 45
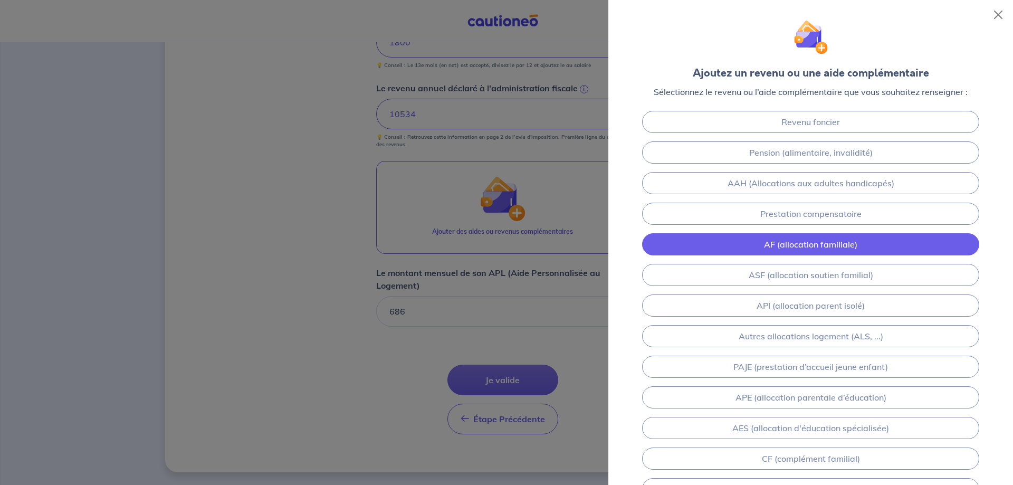
click at [821, 240] on link "AF (allocation familiale)" at bounding box center [810, 244] width 337 height 22
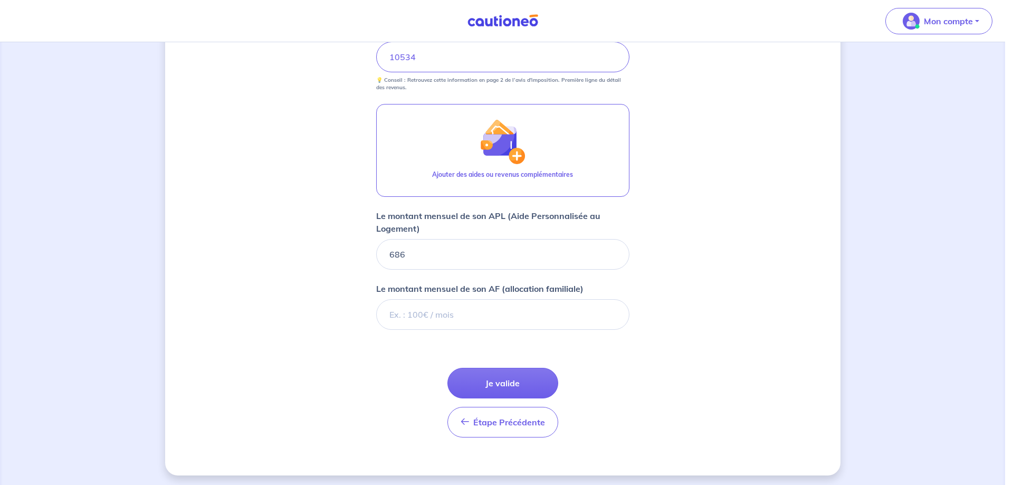
scroll to position [527, 0]
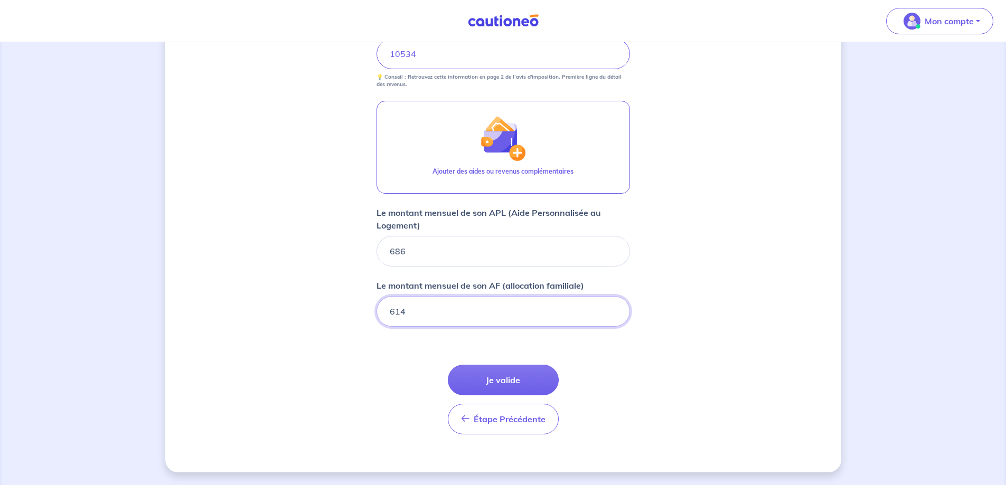
type input "614"
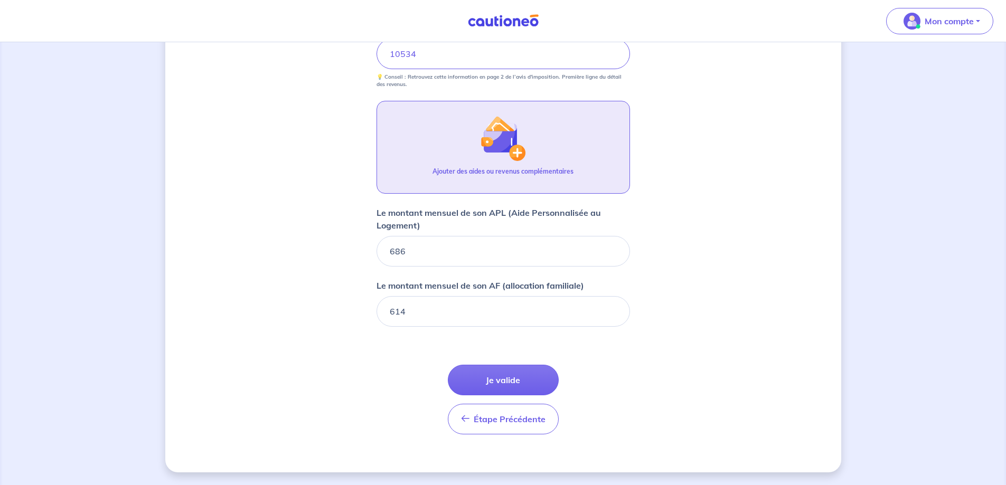
click at [524, 147] on img "button" at bounding box center [502, 138] width 45 height 45
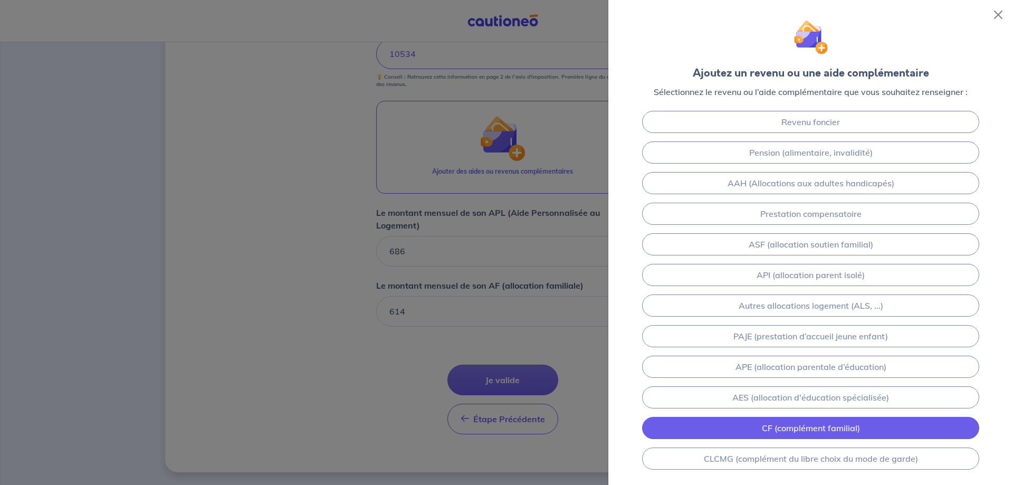
click at [831, 421] on link "CF (complément familial)" at bounding box center [810, 428] width 337 height 22
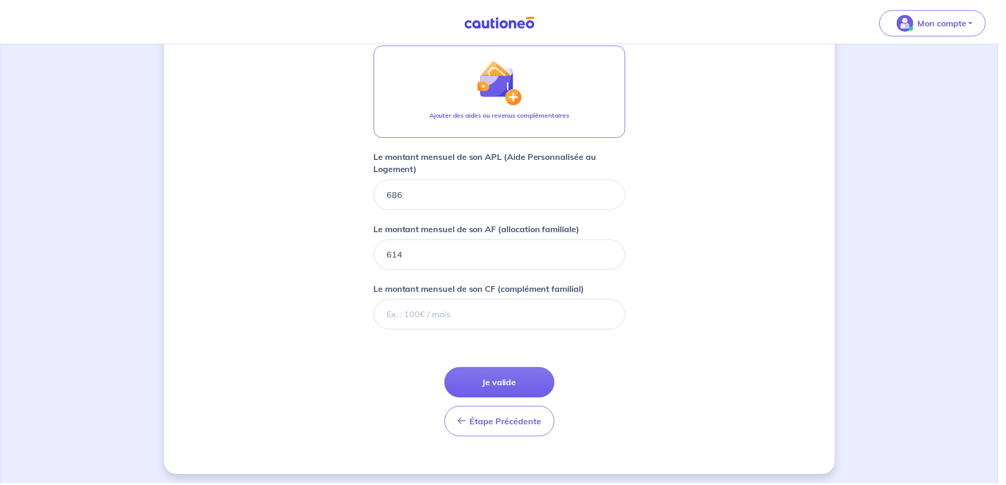
scroll to position [587, 0]
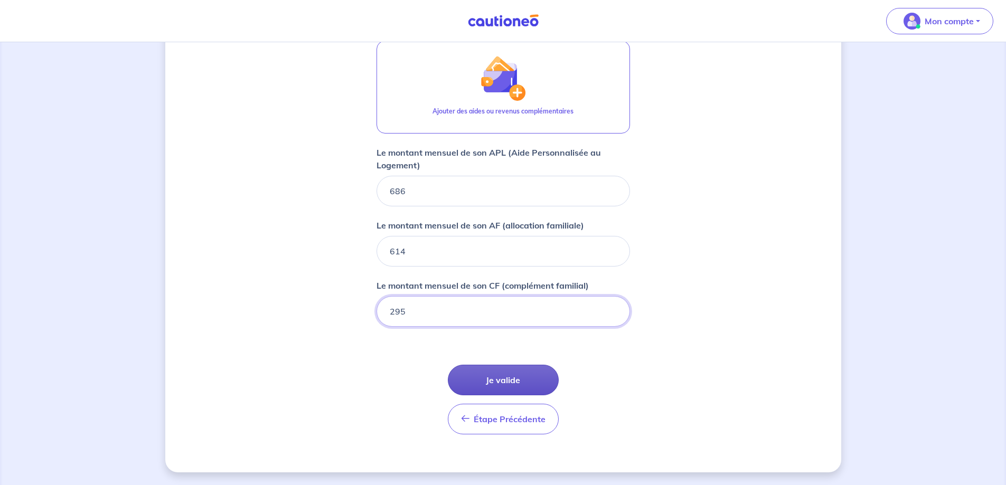
type input "295"
click at [518, 379] on button "Je valide" at bounding box center [503, 380] width 111 height 31
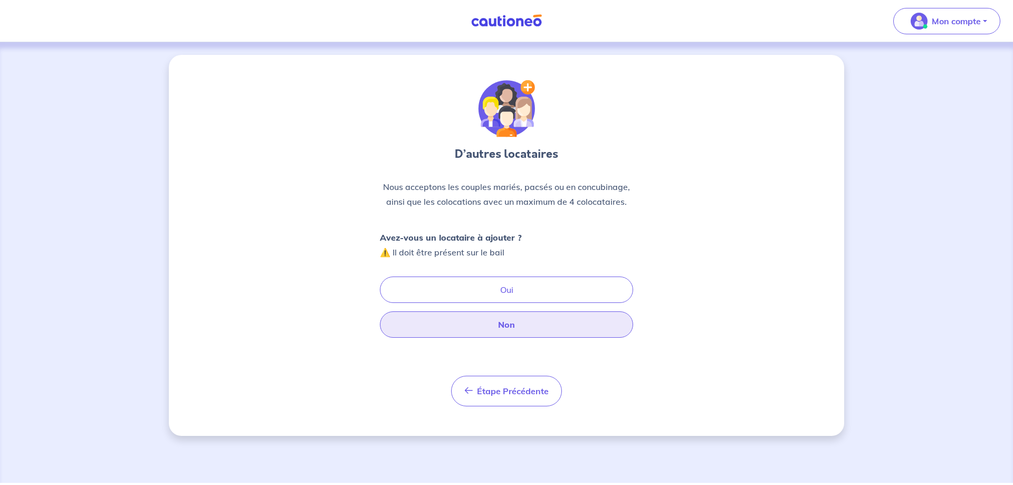
click at [510, 324] on button "Non" at bounding box center [506, 324] width 253 height 26
